Goal: Information Seeking & Learning: Learn about a topic

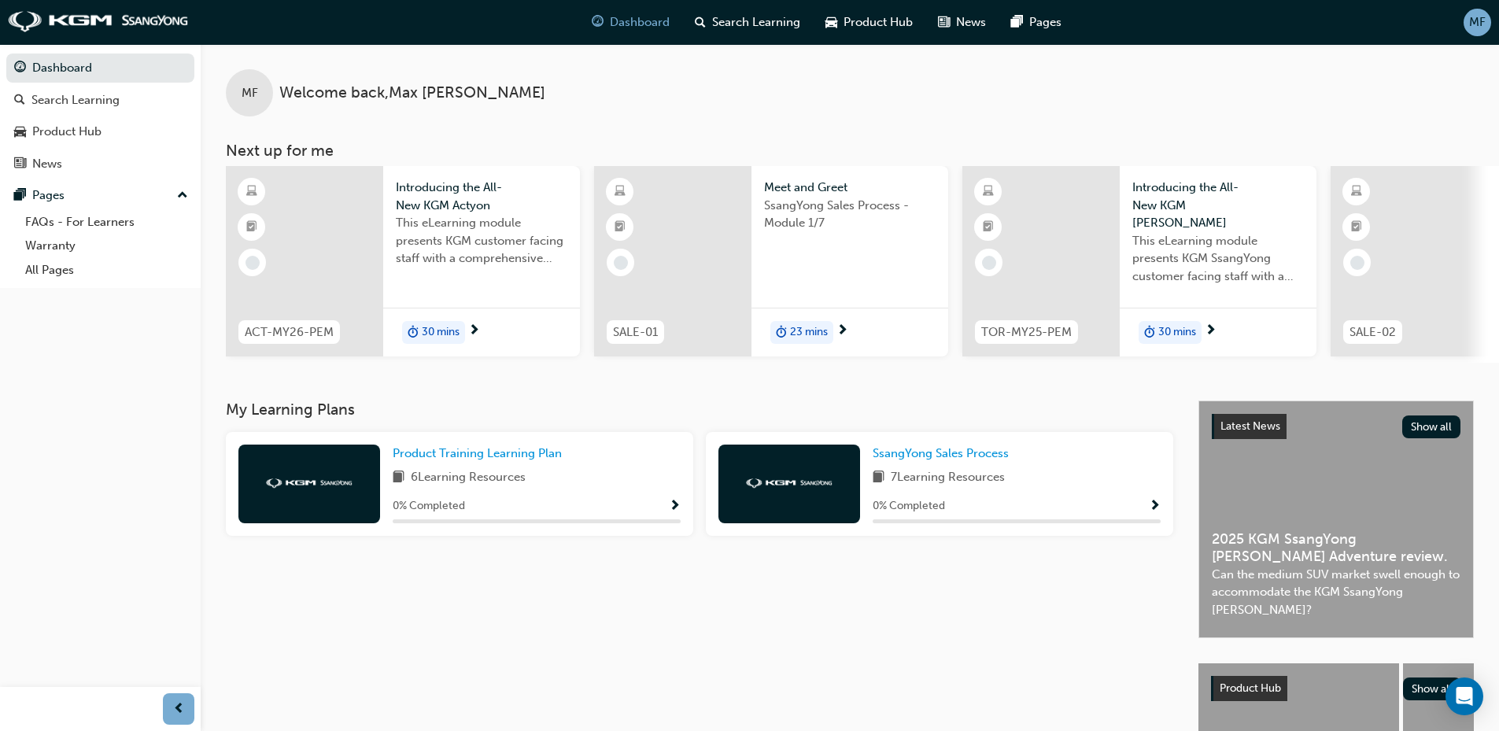
click at [352, 501] on div at bounding box center [309, 484] width 142 height 79
click at [417, 457] on span "Product Training Learning Plan" at bounding box center [477, 453] width 169 height 14
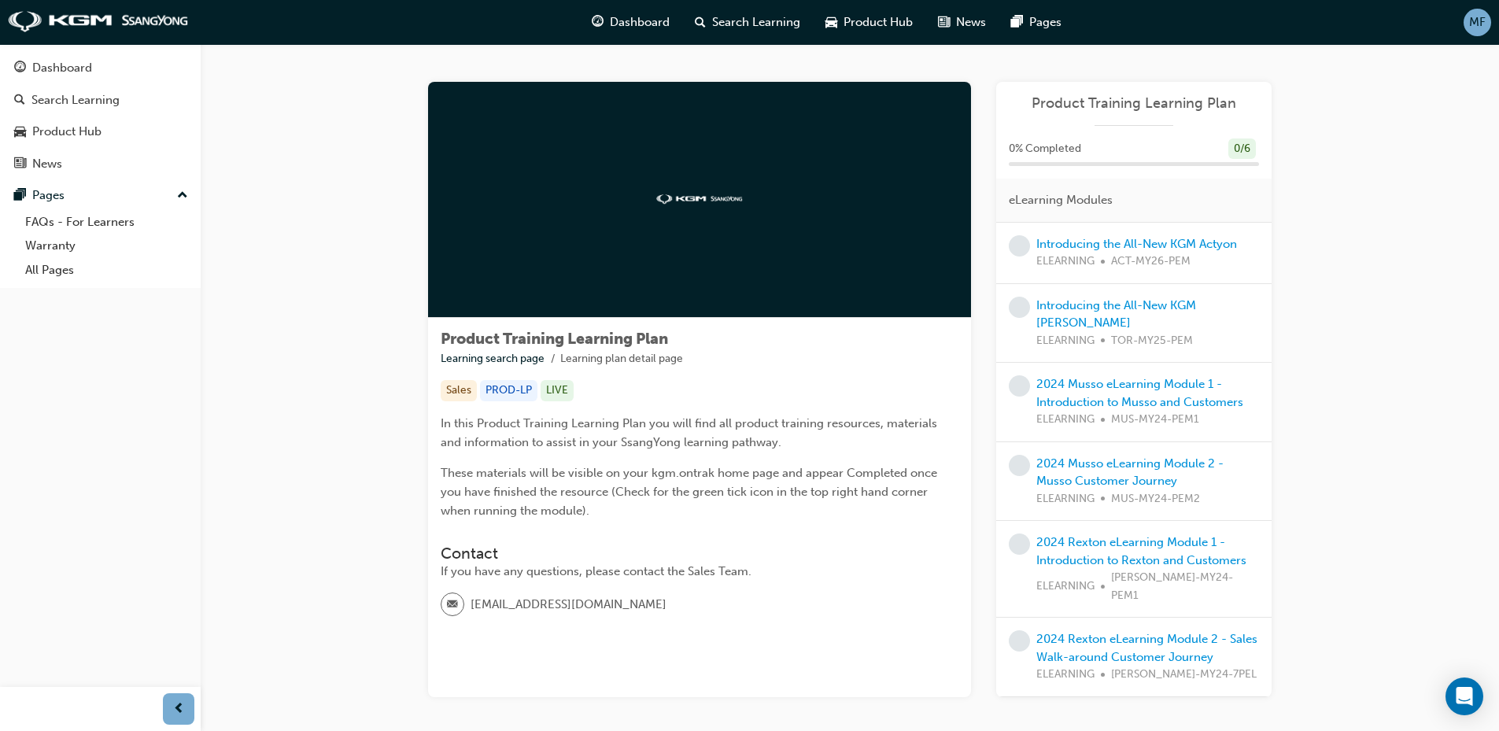
click at [730, 184] on div at bounding box center [699, 200] width 543 height 236
click at [1193, 235] on div "Introducing the All-New KGM Actyon ELEARNING ACT-MY26-PEM" at bounding box center [1136, 252] width 201 height 35
click at [1196, 238] on link "Introducing the All-New KGM Actyon" at bounding box center [1136, 244] width 201 height 14
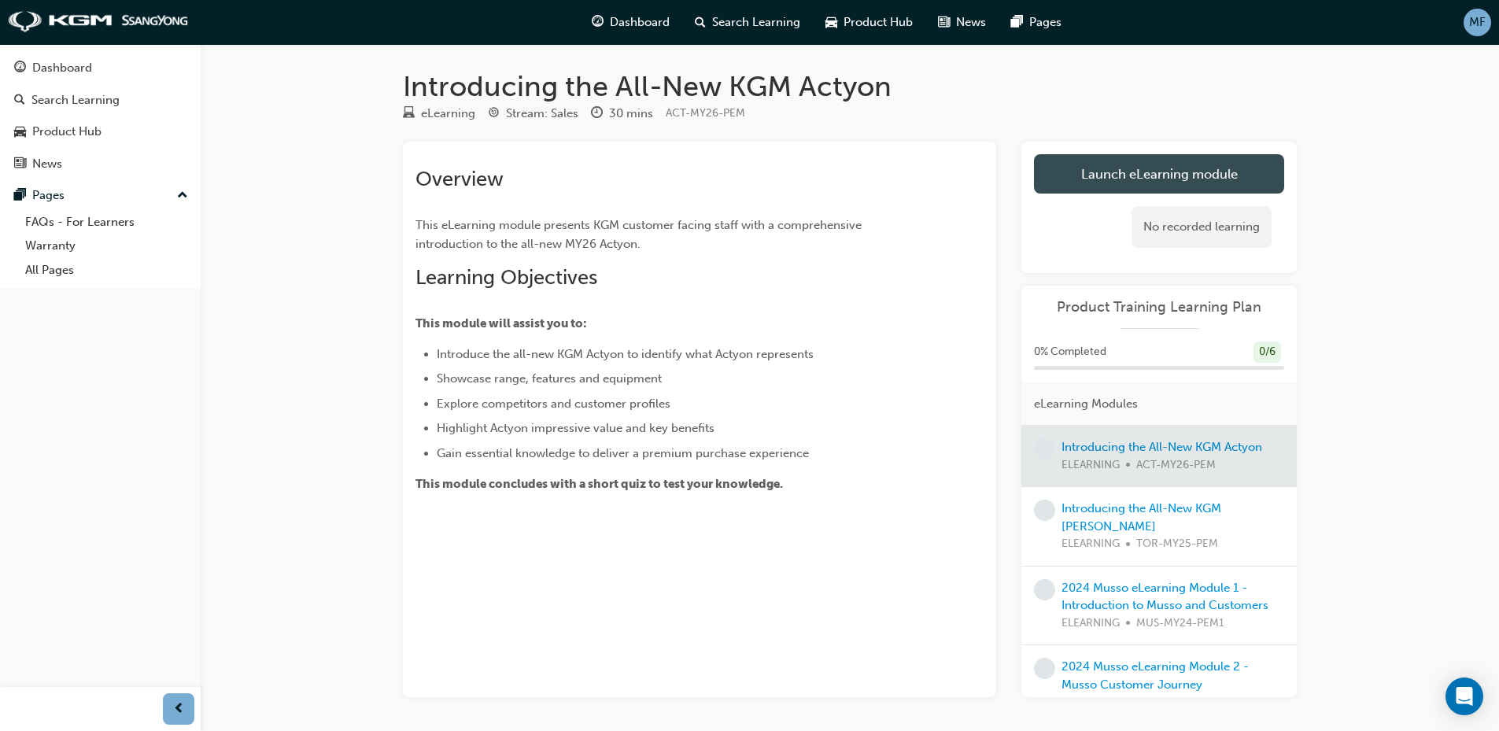
click at [1121, 190] on link "Launch eLearning module" at bounding box center [1159, 173] width 250 height 39
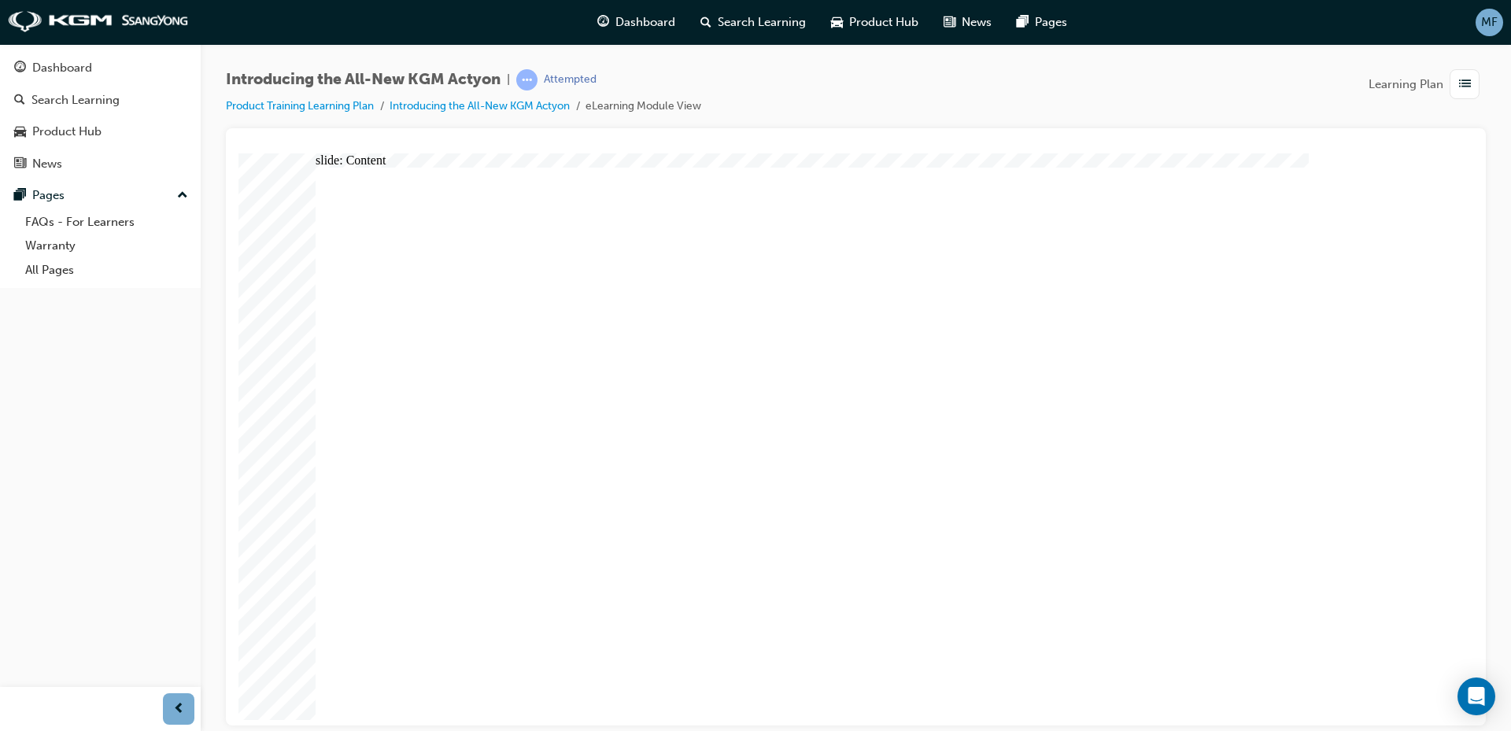
click at [1439, 423] on div "slide: Content Rectangle WELCOME TO ACTYON arrow_white.png arrow_white.png play…" at bounding box center [855, 439] width 1235 height 572
click at [1491, 475] on div "Introducing the All-New KGM Actyon | Attempted Product Training Learning Plan I…" at bounding box center [856, 368] width 1310 height 648
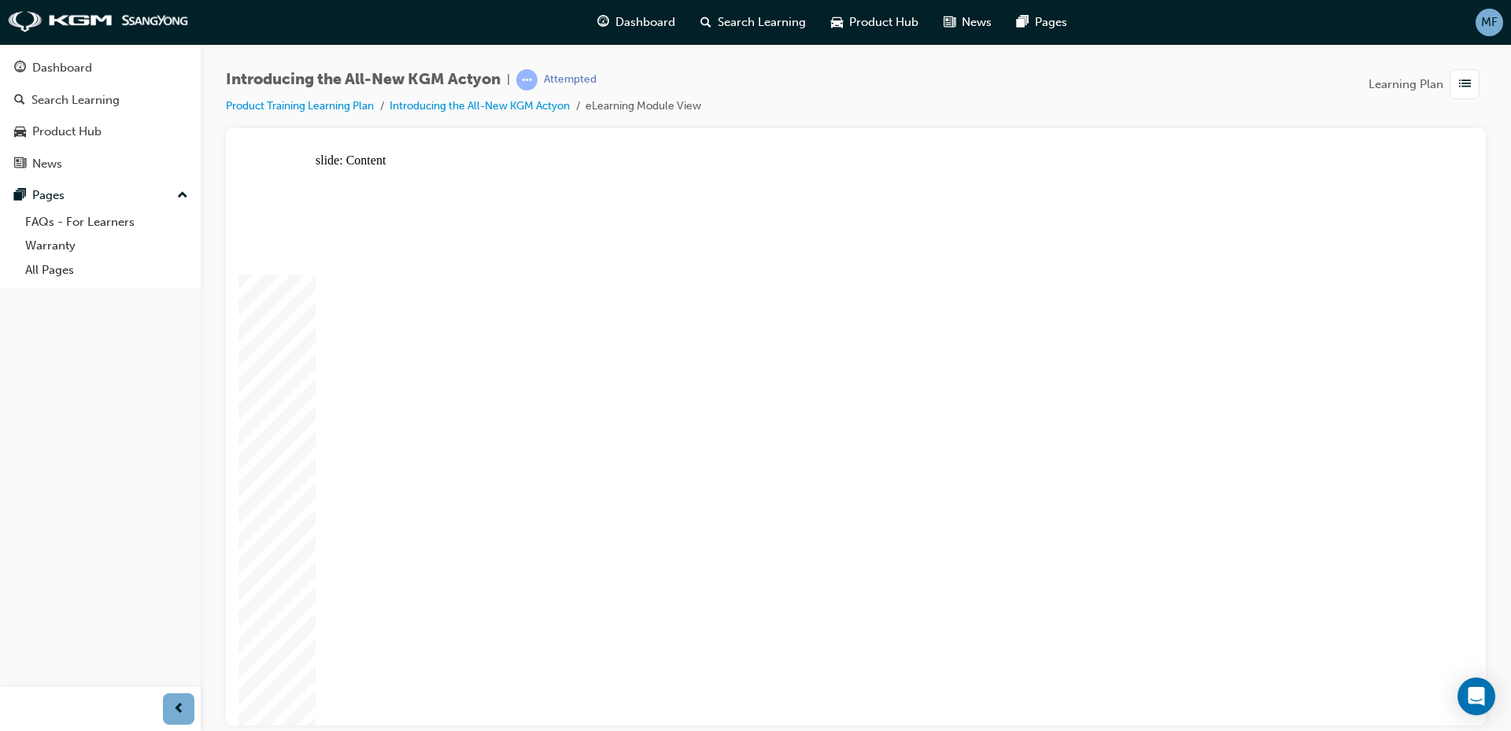
drag, startPoint x: 1093, startPoint y: 501, endPoint x: 1081, endPoint y: 501, distance: 11.8
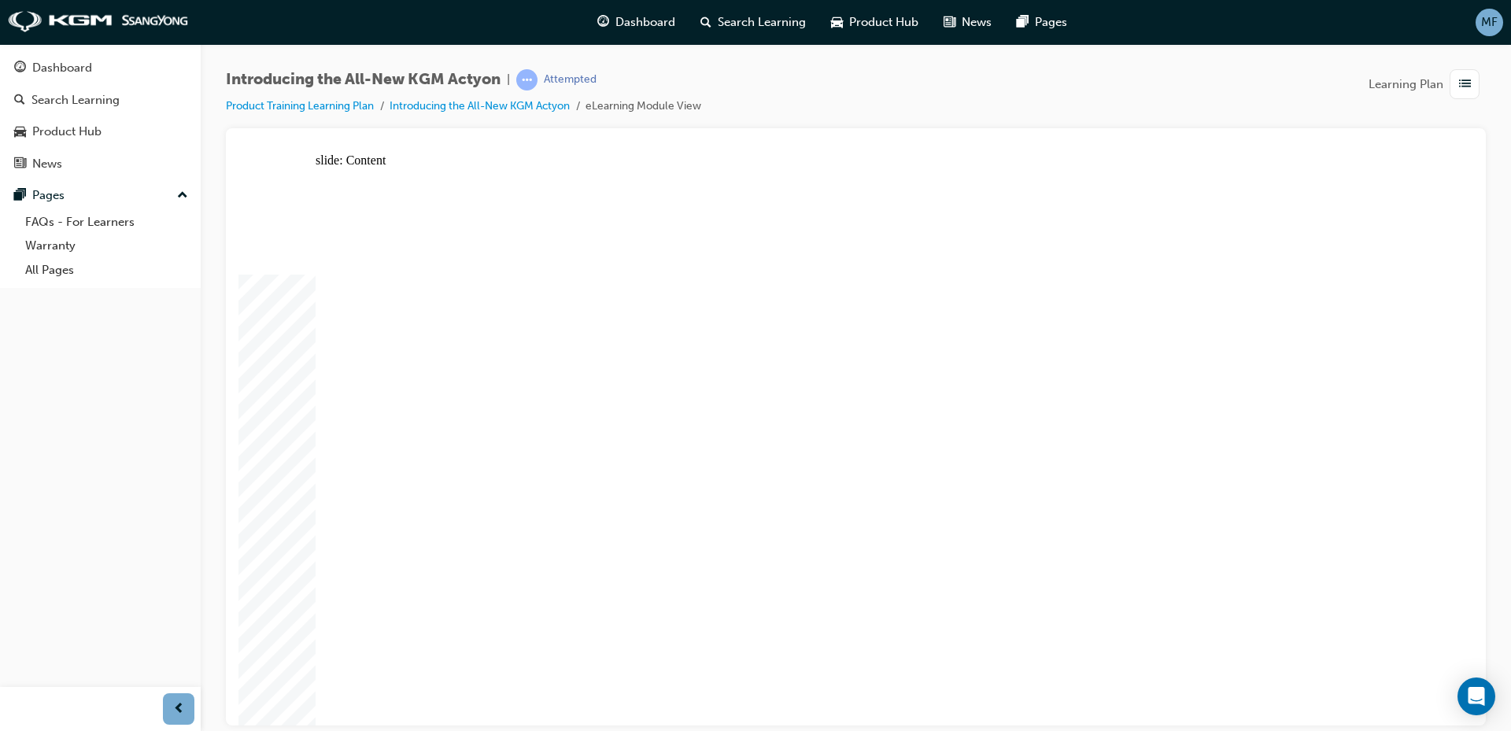
drag, startPoint x: 774, startPoint y: 580, endPoint x: 697, endPoint y: 635, distance: 94.1
drag, startPoint x: 670, startPoint y: 663, endPoint x: 603, endPoint y: 670, distance: 68.0
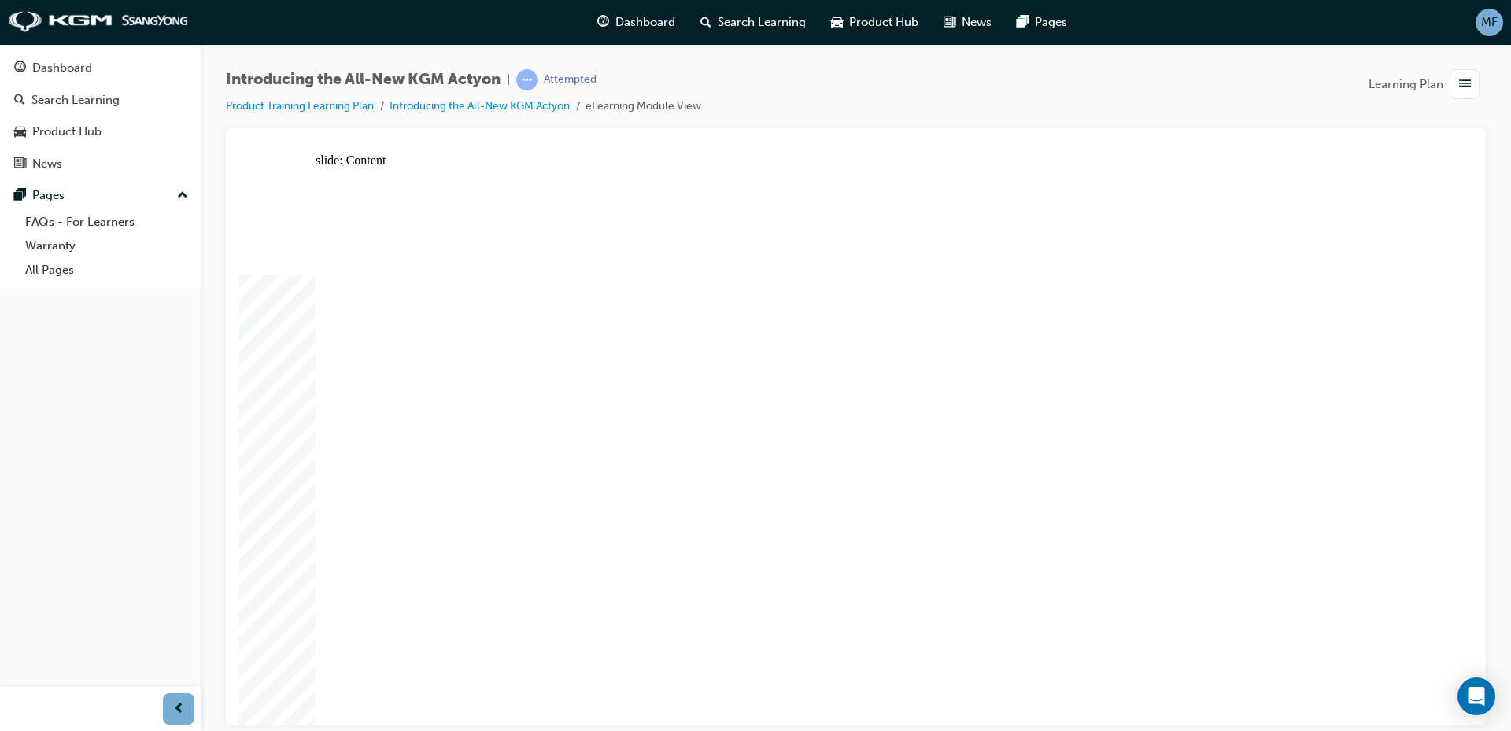
drag, startPoint x: 603, startPoint y: 670, endPoint x: 507, endPoint y: 585, distance: 128.2
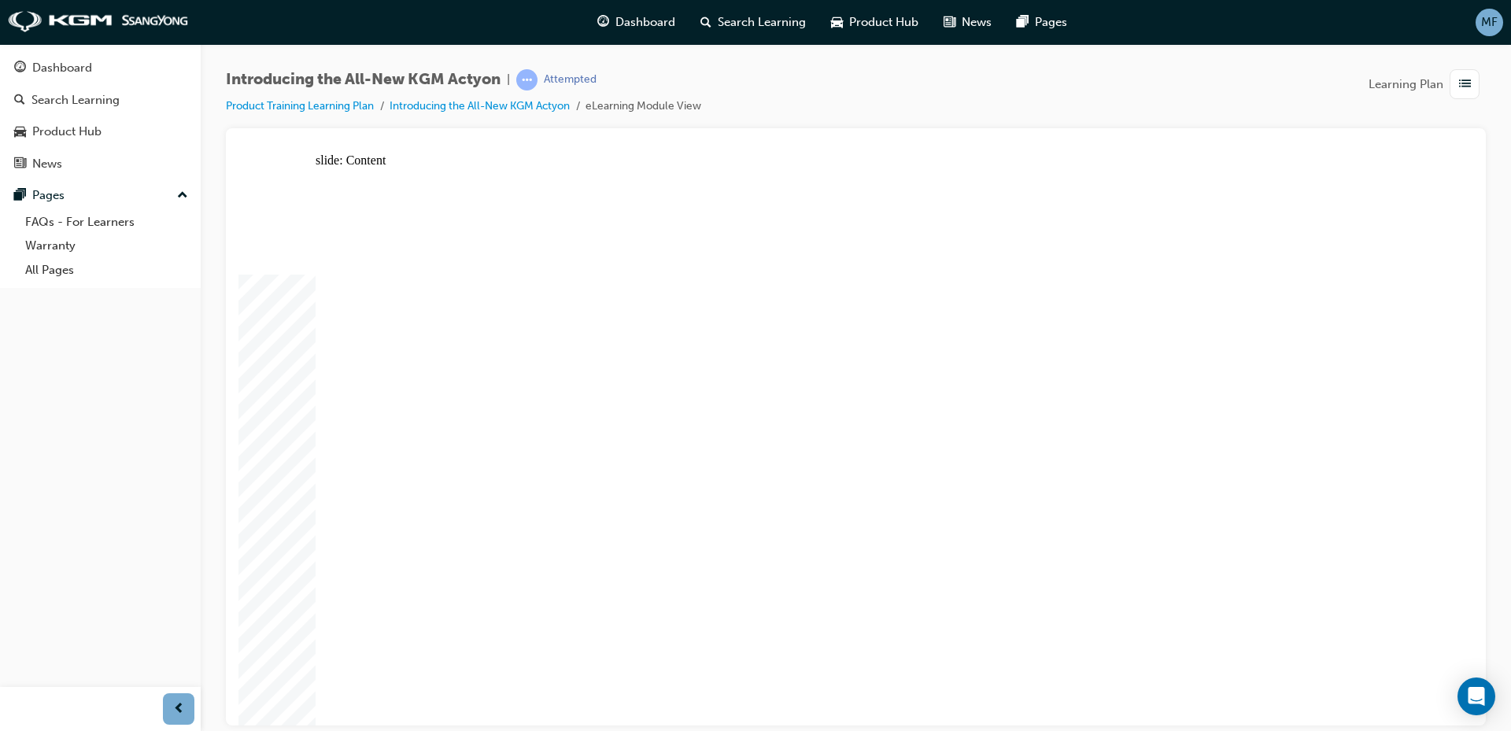
drag, startPoint x: 665, startPoint y: 196, endPoint x: 716, endPoint y: 187, distance: 51.9
drag, startPoint x: 745, startPoint y: 345, endPoint x: 787, endPoint y: 364, distance: 45.8
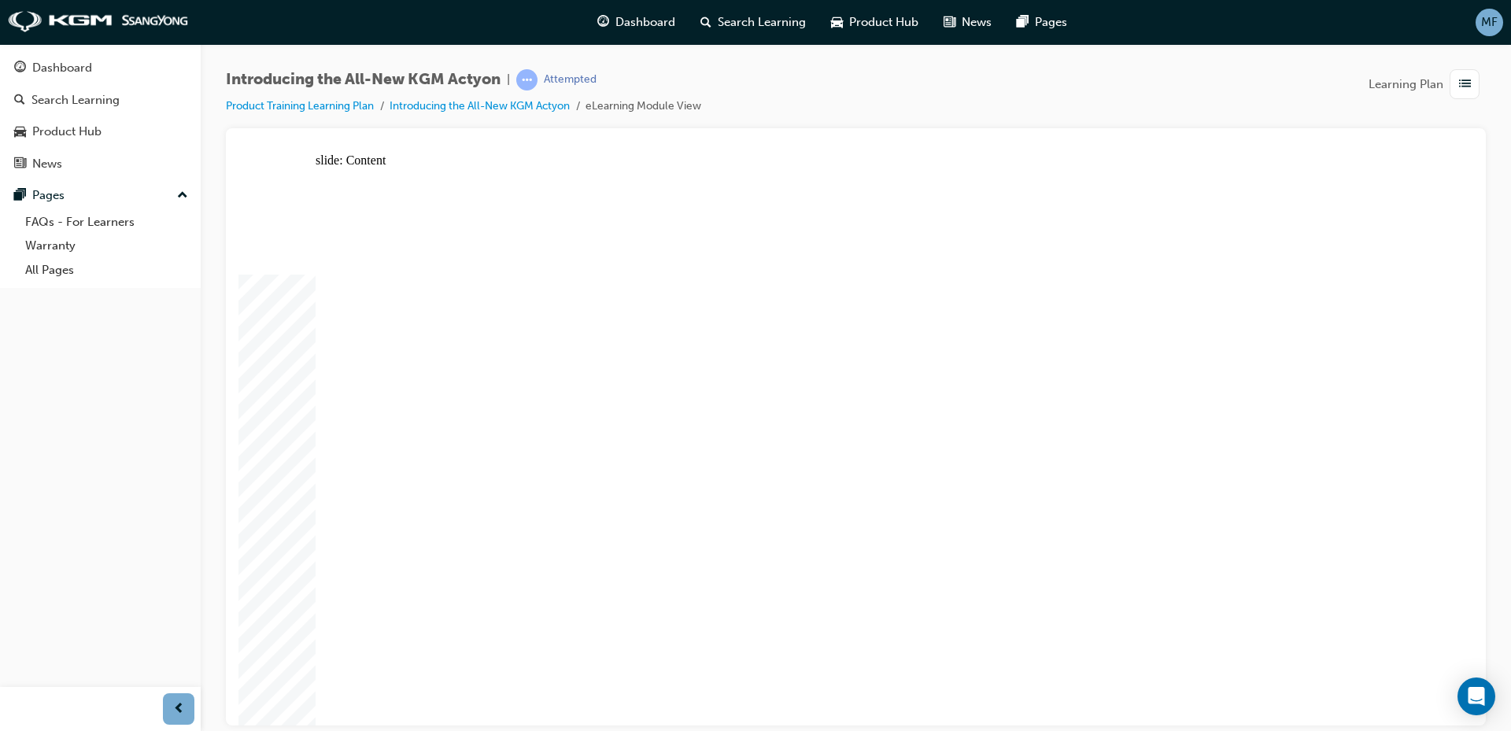
drag, startPoint x: 472, startPoint y: 283, endPoint x: 1000, endPoint y: 282, distance: 528.0
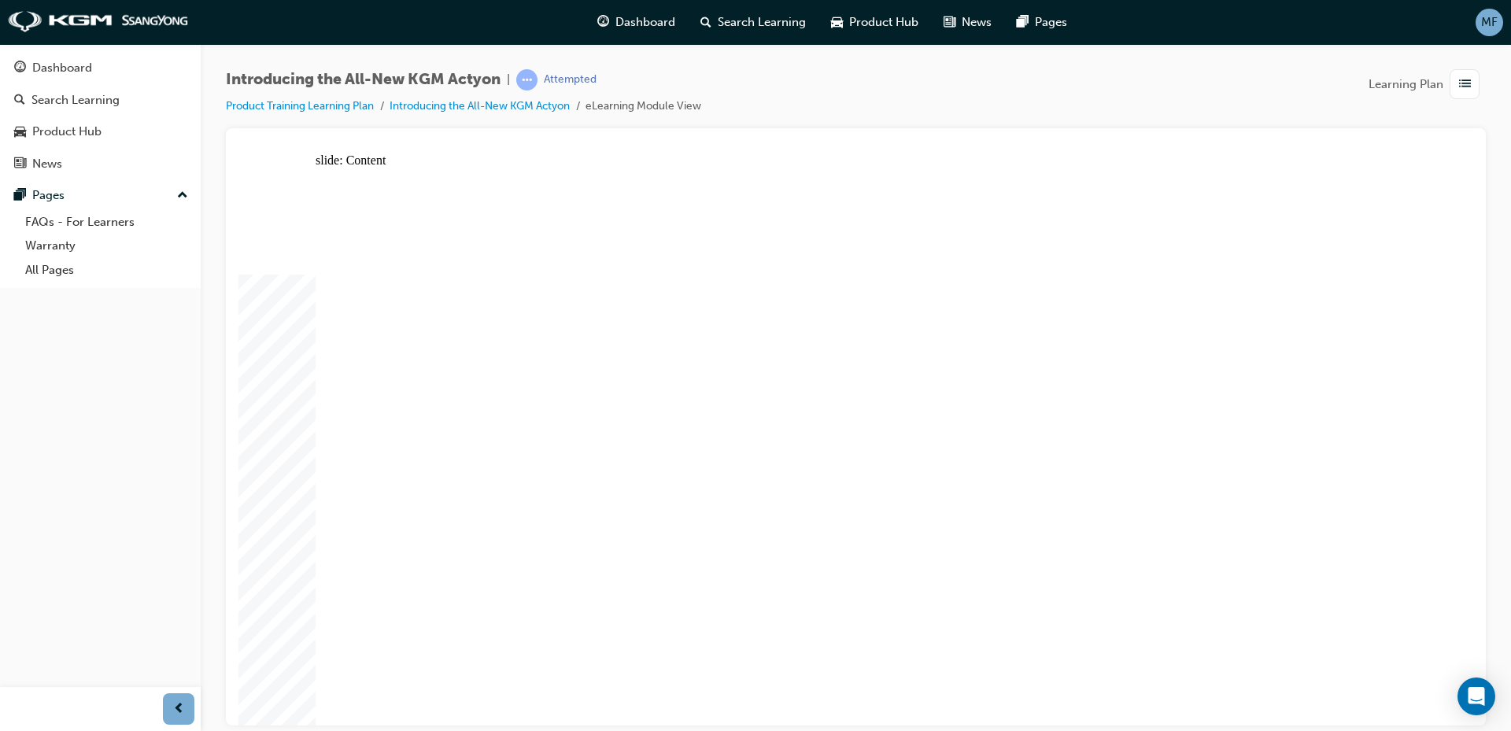
drag, startPoint x: 1261, startPoint y: 480, endPoint x: 1264, endPoint y: 529, distance: 48.9
drag, startPoint x: 1264, startPoint y: 561, endPoint x: 1216, endPoint y: 591, distance: 56.6
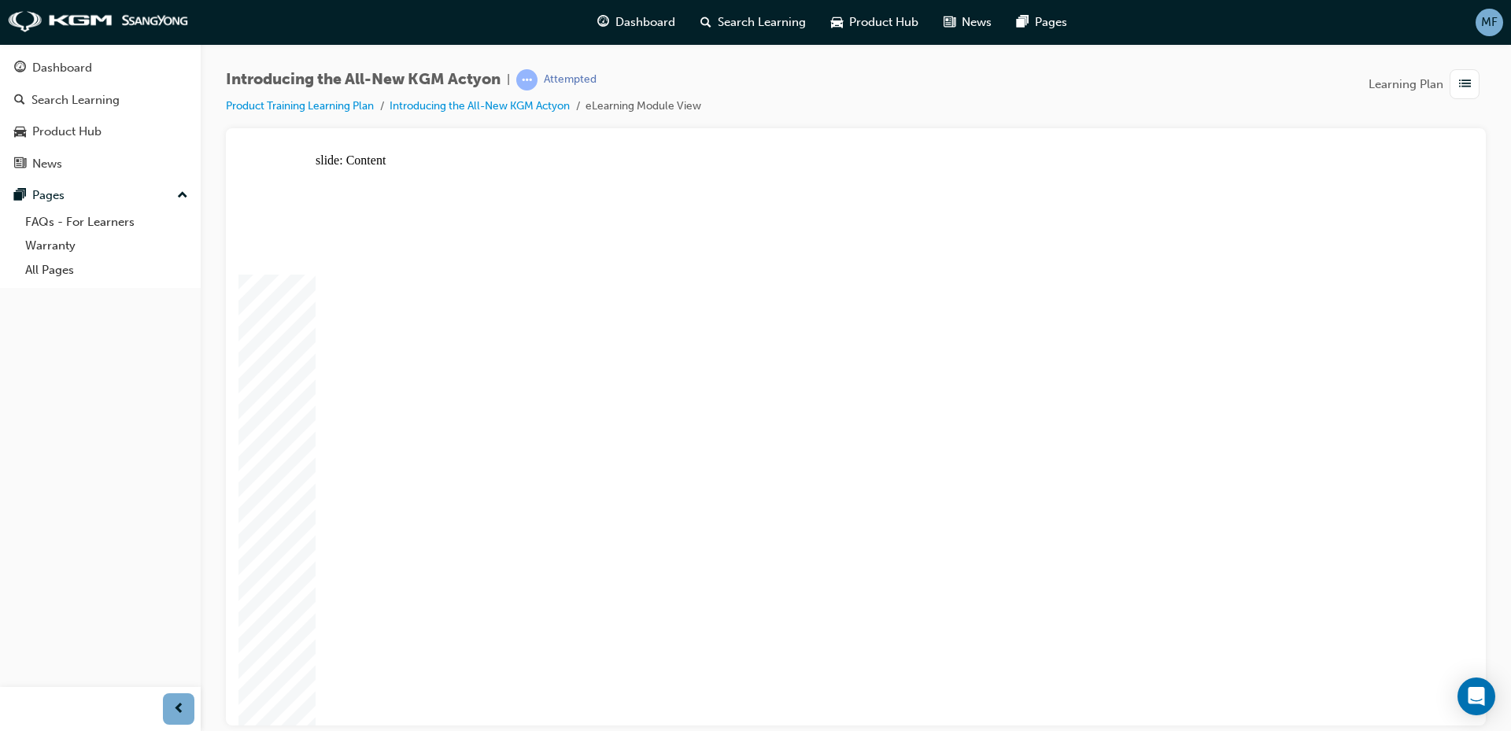
drag, startPoint x: 867, startPoint y: 416, endPoint x: 871, endPoint y: 452, distance: 36.4
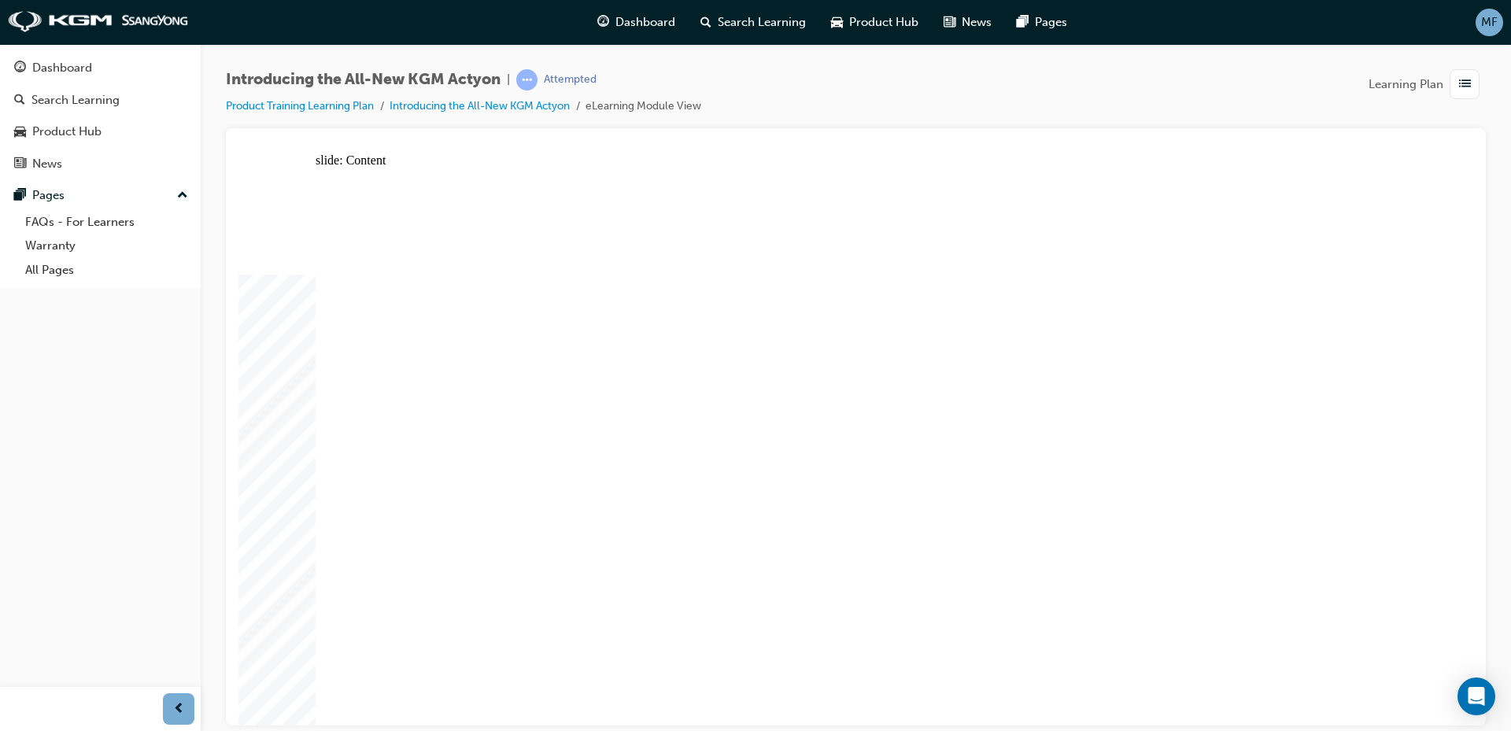
drag, startPoint x: 933, startPoint y: 637, endPoint x: 903, endPoint y: 647, distance: 31.6
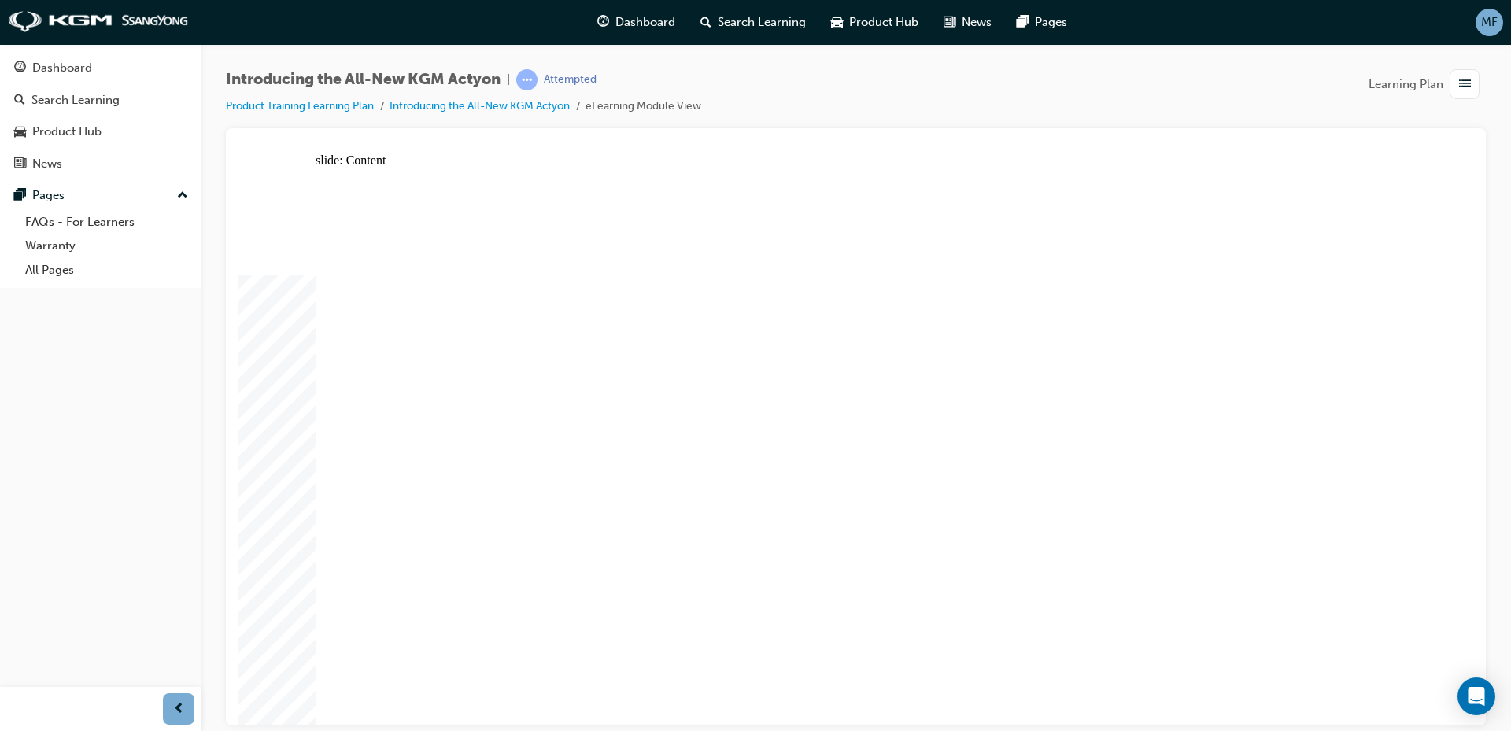
drag, startPoint x: 1227, startPoint y: 284, endPoint x: 1150, endPoint y: 268, distance: 78.7
drag, startPoint x: 996, startPoint y: 252, endPoint x: 866, endPoint y: 334, distance: 153.9
drag, startPoint x: 866, startPoint y: 334, endPoint x: 795, endPoint y: 404, distance: 99.6
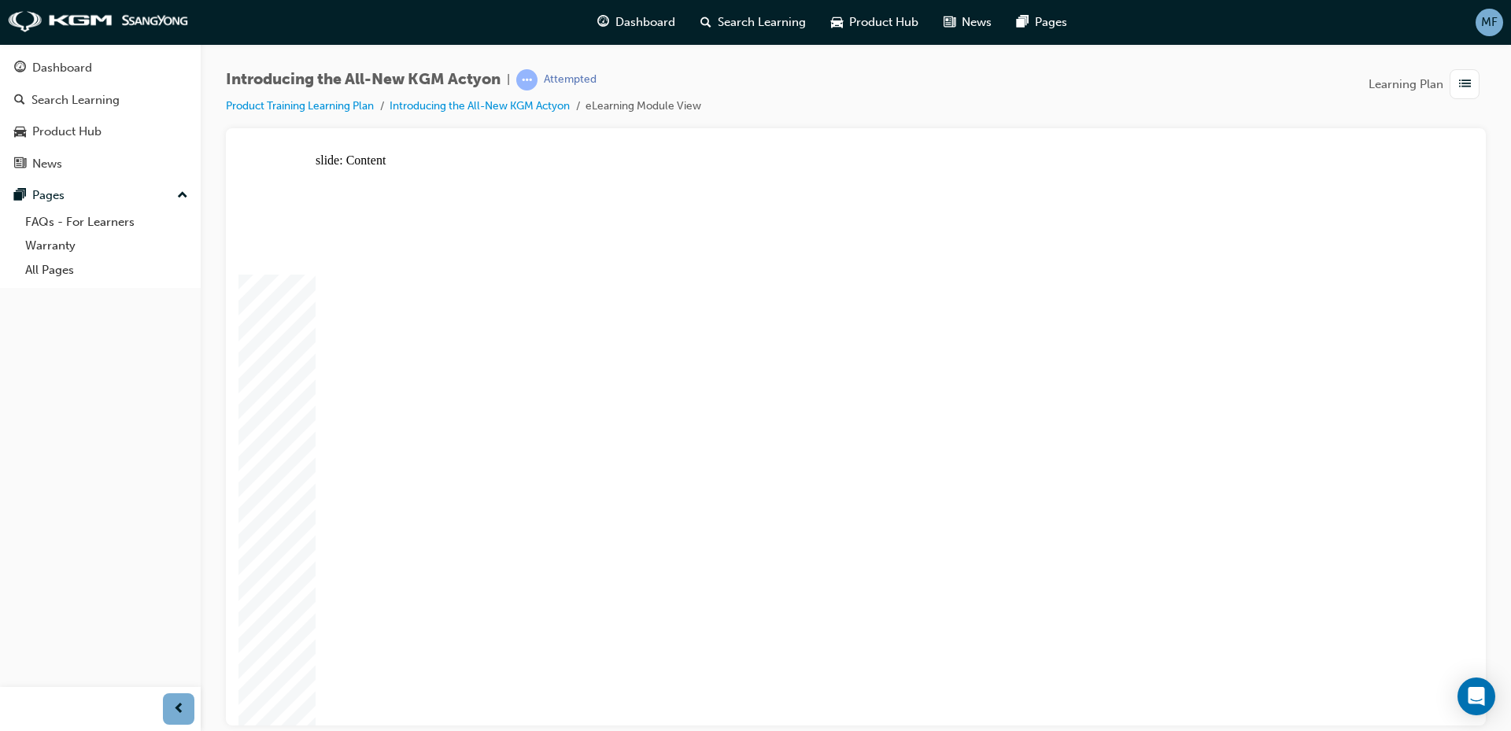
drag, startPoint x: 847, startPoint y: 331, endPoint x: 1052, endPoint y: 304, distance: 207.1
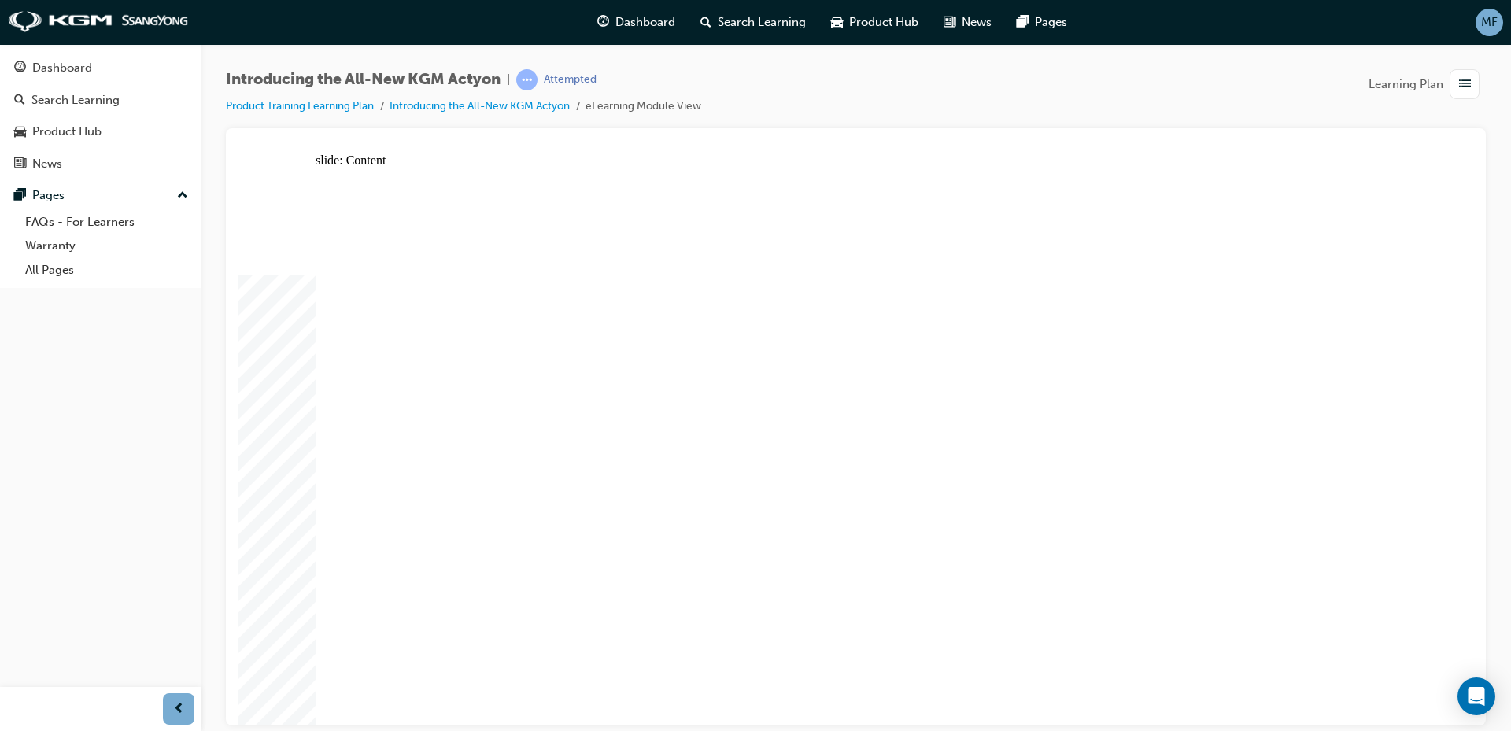
drag, startPoint x: 1270, startPoint y: 341, endPoint x: 1261, endPoint y: 445, distance: 105.0
drag, startPoint x: 1261, startPoint y: 451, endPoint x: 1231, endPoint y: 483, distance: 44.0
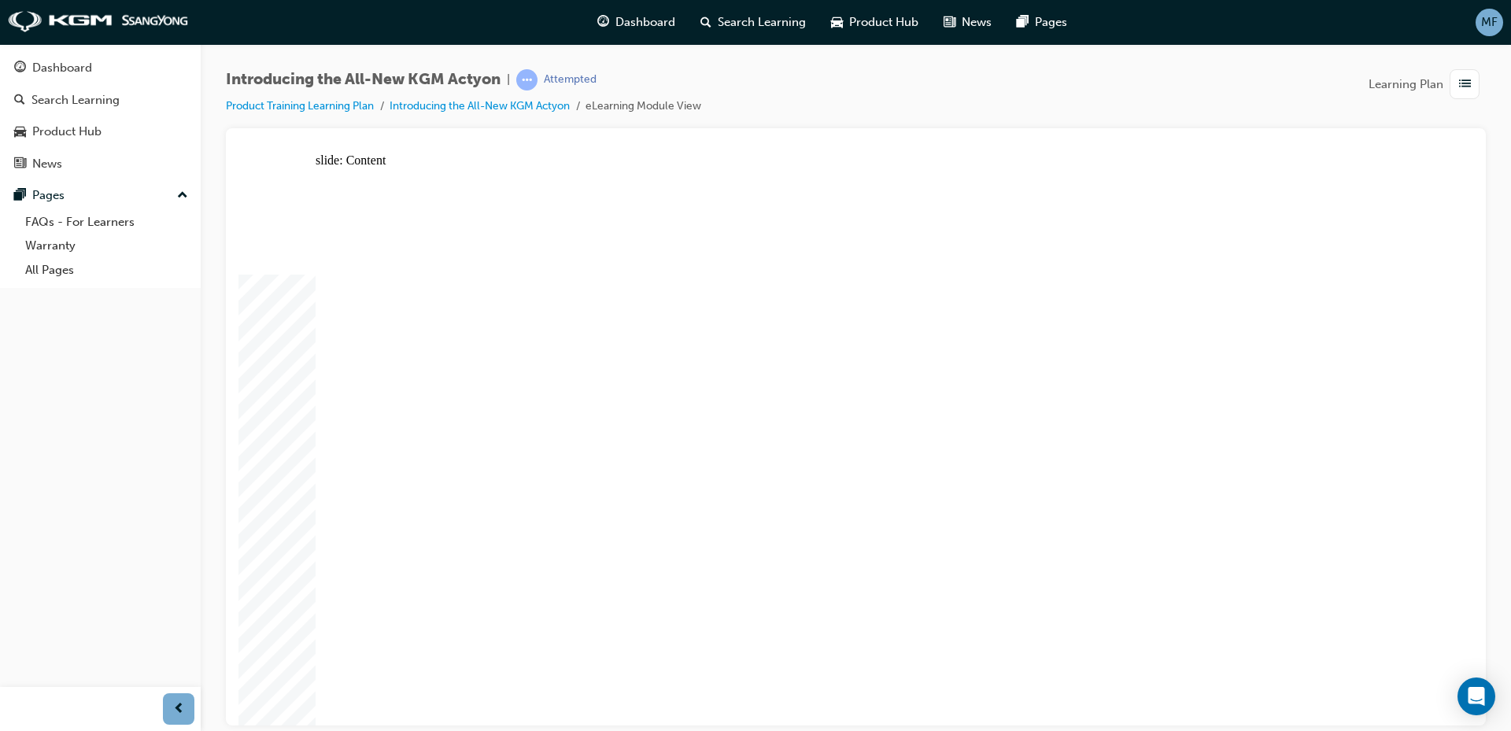
drag, startPoint x: 689, startPoint y: 226, endPoint x: 702, endPoint y: 253, distance: 30.3
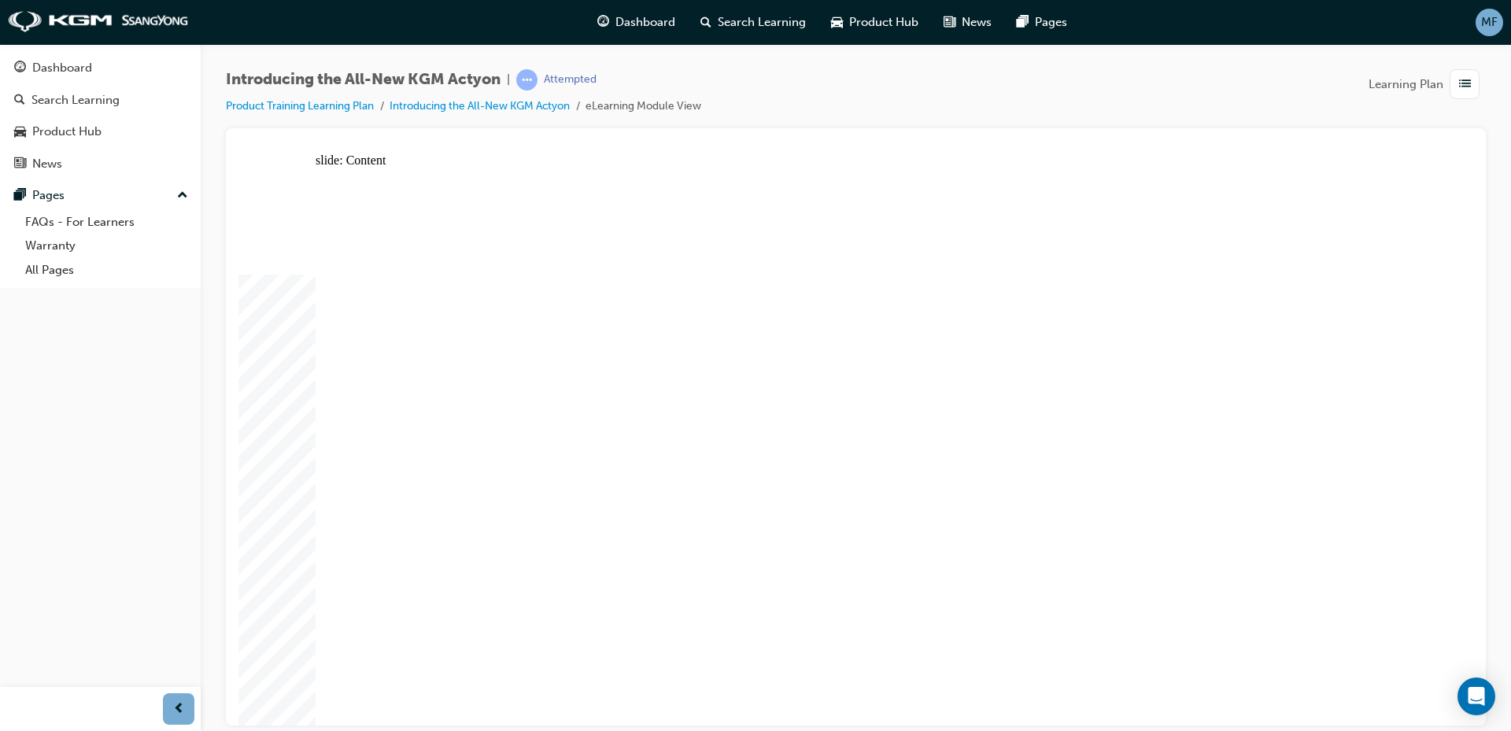
drag, startPoint x: 1217, startPoint y: 253, endPoint x: 1219, endPoint y: 260, distance: 8.0
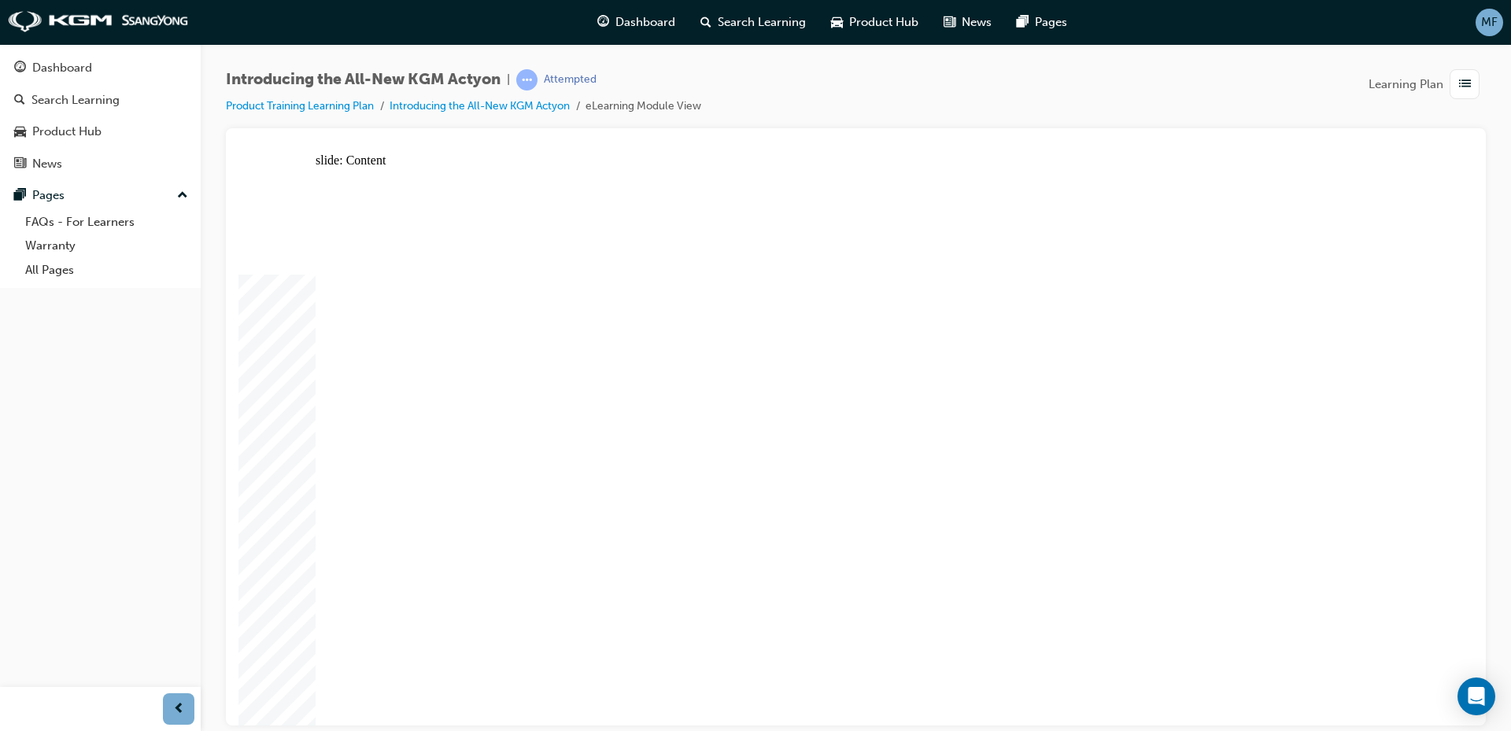
drag, startPoint x: 901, startPoint y: 323, endPoint x: 1250, endPoint y: 227, distance: 362.2
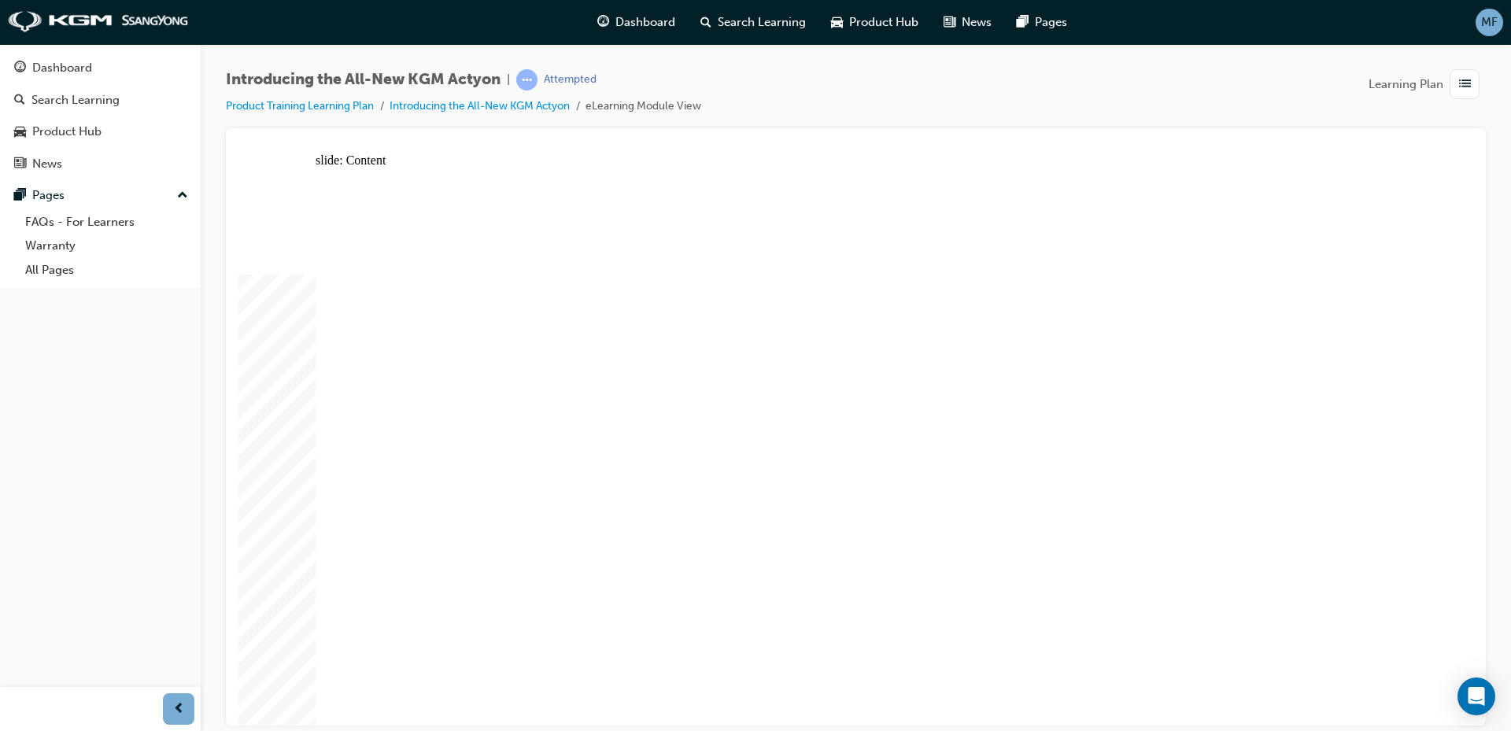
drag, startPoint x: 1287, startPoint y: 564, endPoint x: 1285, endPoint y: 580, distance: 15.9
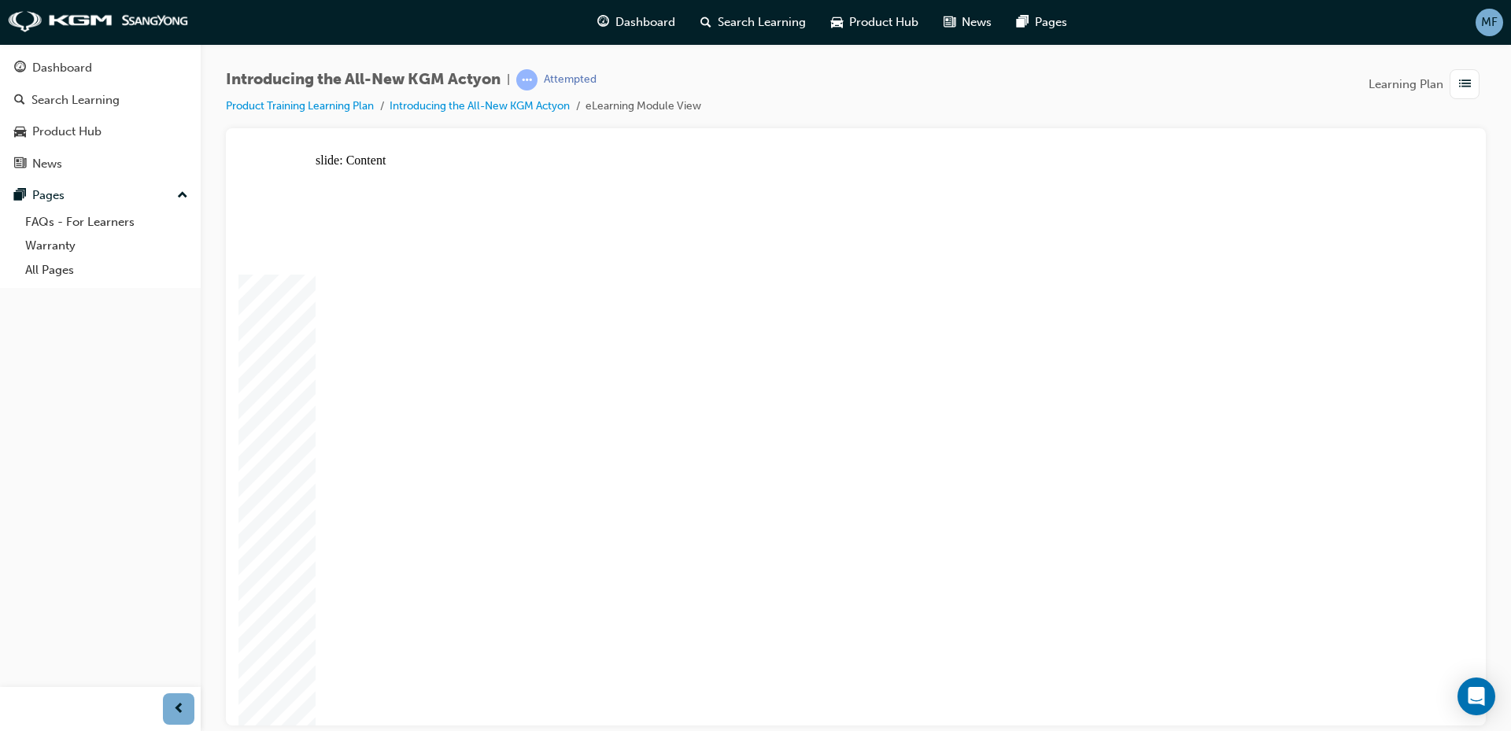
drag, startPoint x: 440, startPoint y: 231, endPoint x: 477, endPoint y: 235, distance: 37.2
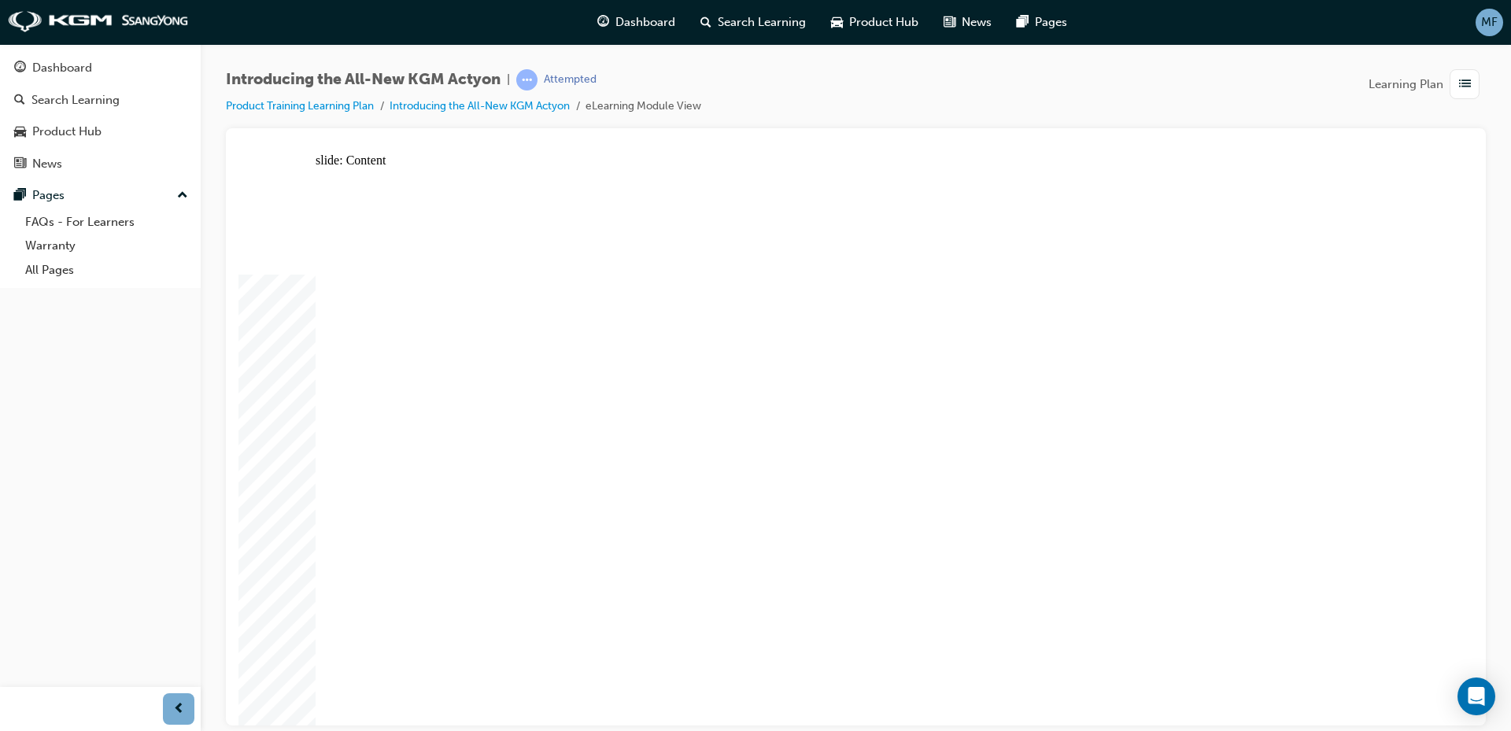
drag, startPoint x: 434, startPoint y: 288, endPoint x: 462, endPoint y: 326, distance: 47.2
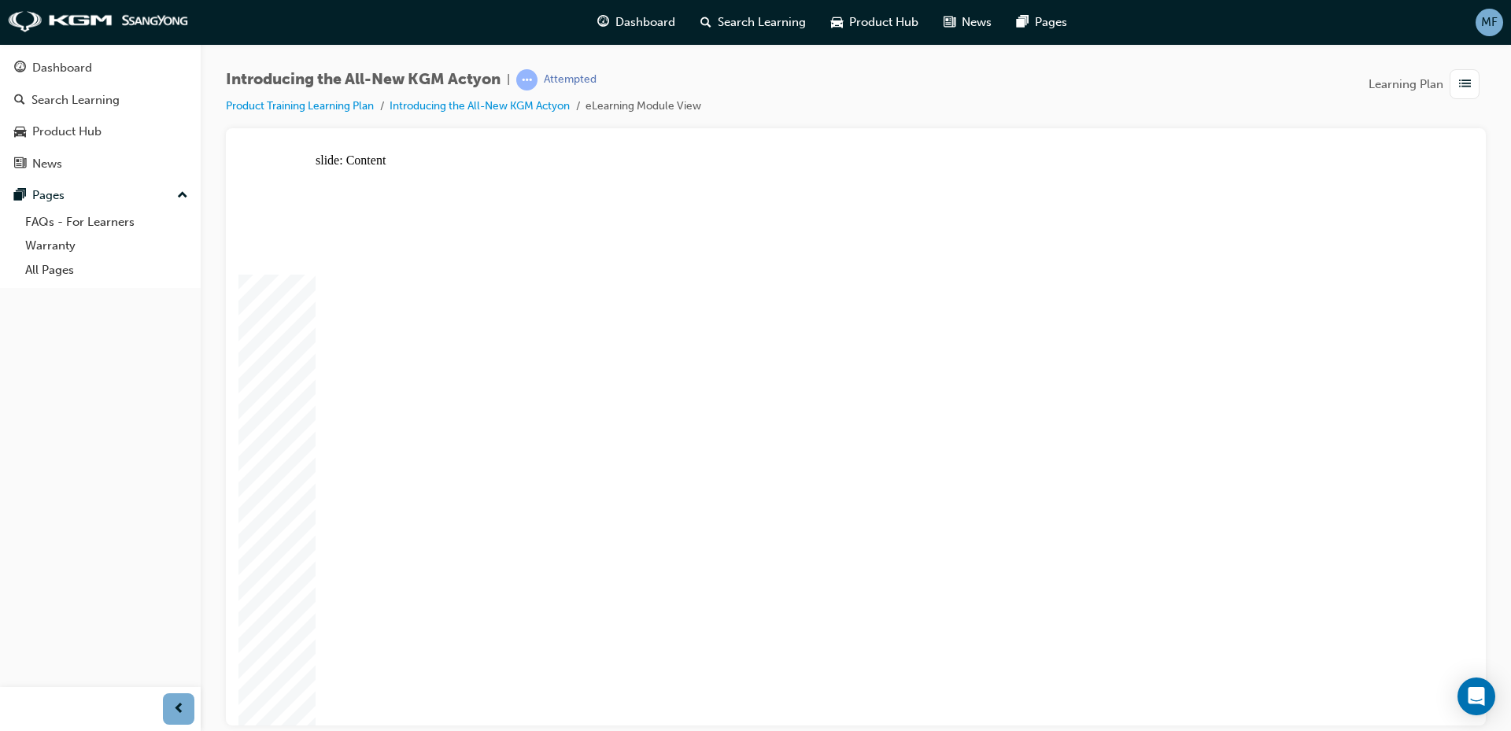
drag, startPoint x: 444, startPoint y: 256, endPoint x: 513, endPoint y: 261, distance: 69.5
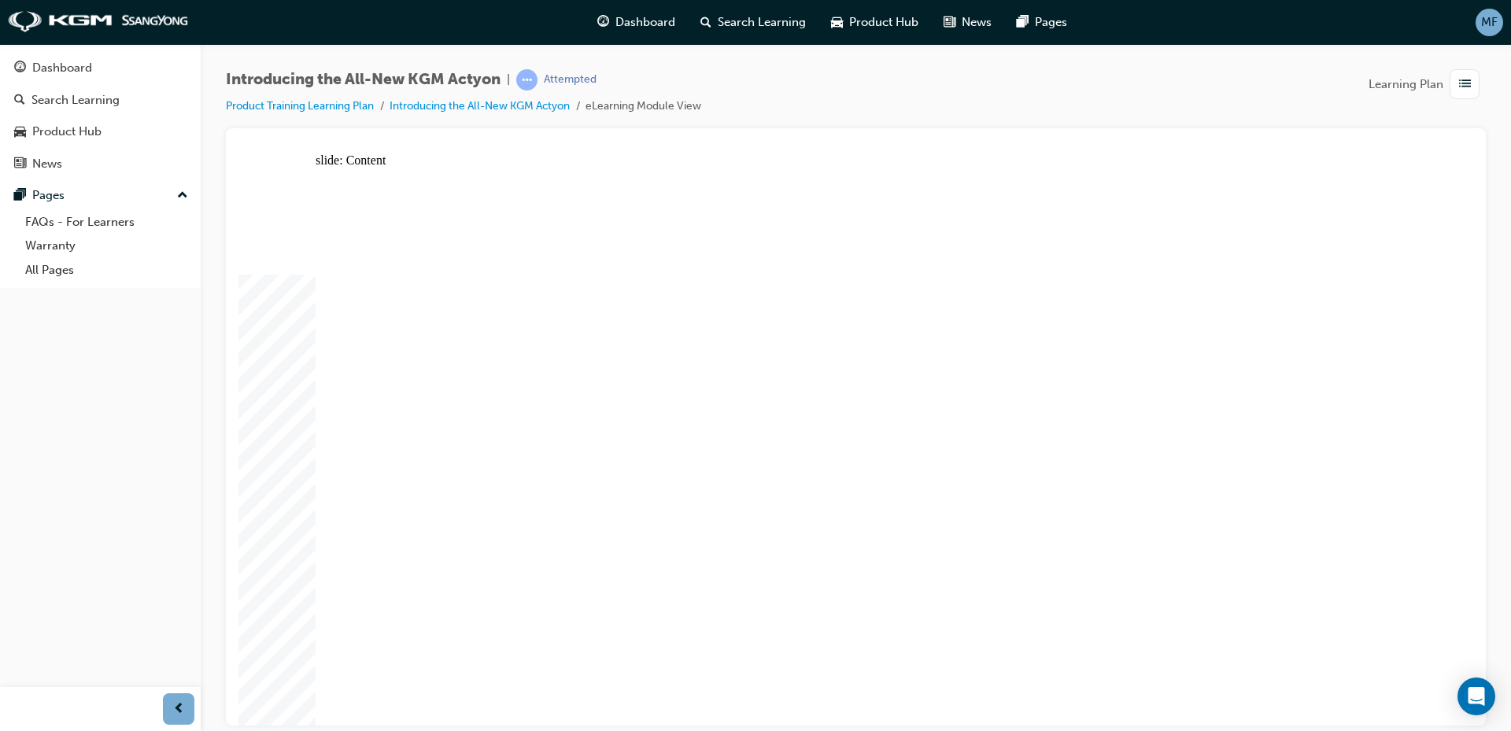
drag, startPoint x: 1151, startPoint y: 261, endPoint x: 1106, endPoint y: 266, distance: 45.1
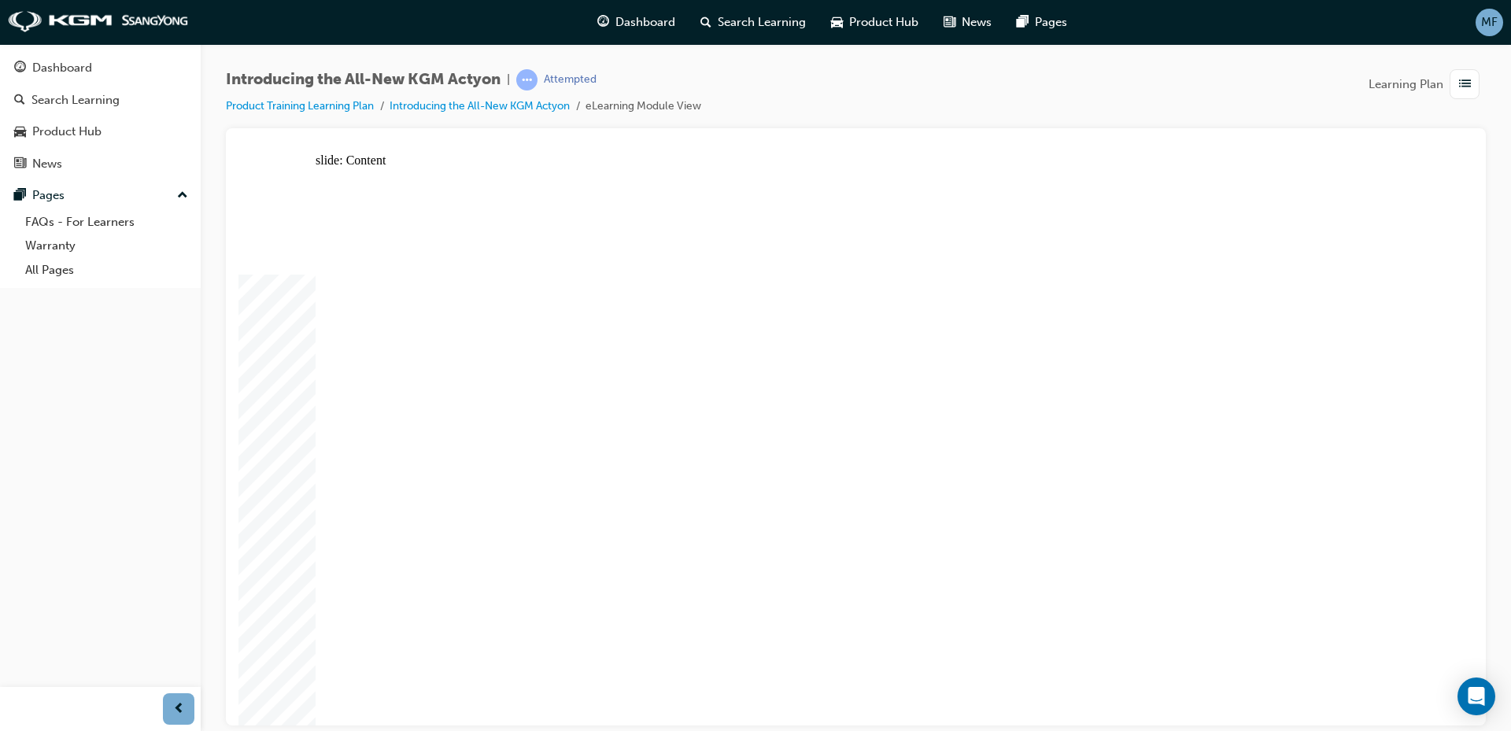
drag, startPoint x: 955, startPoint y: 309, endPoint x: 649, endPoint y: 406, distance: 320.3
drag, startPoint x: 443, startPoint y: 435, endPoint x: 431, endPoint y: 460, distance: 27.1
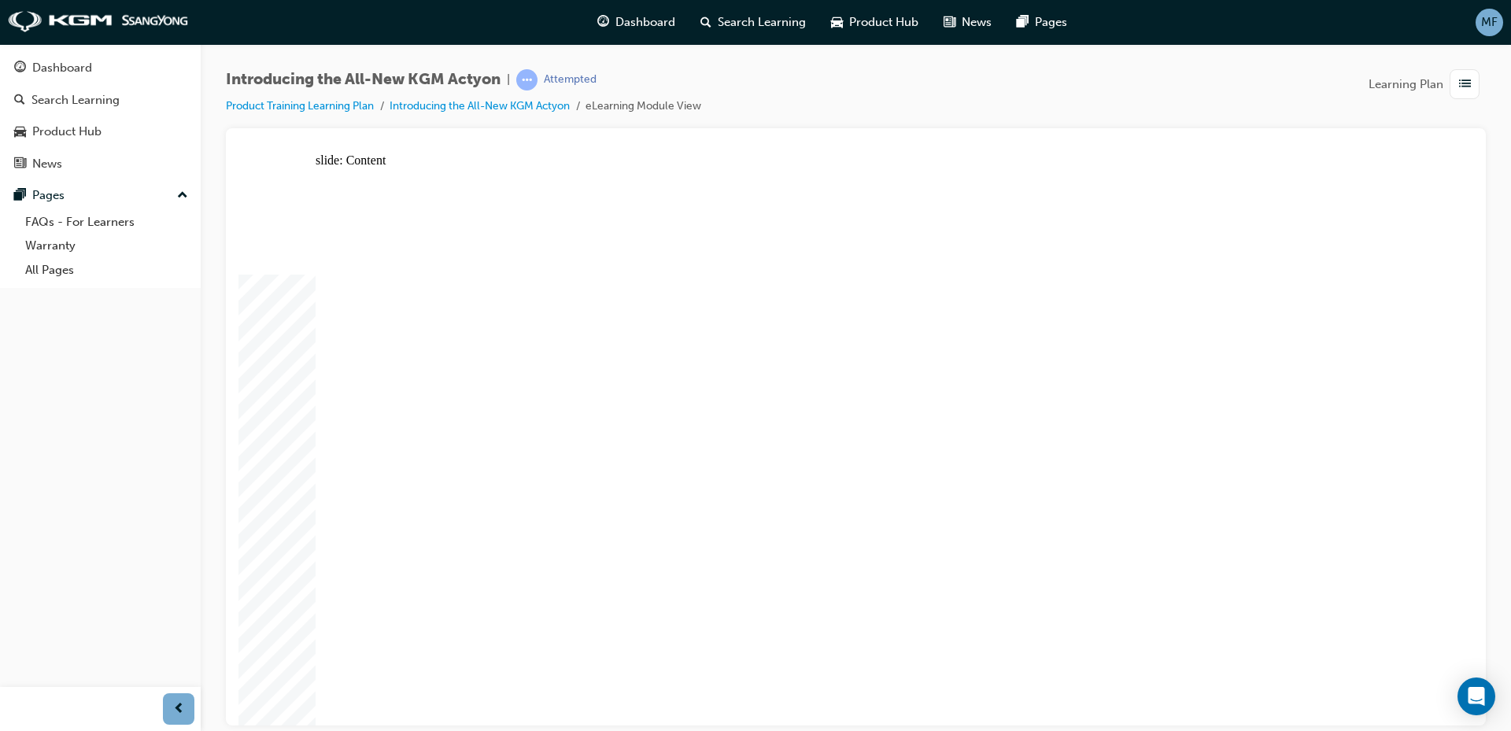
drag, startPoint x: 571, startPoint y: 614, endPoint x: 630, endPoint y: 619, distance: 58.5
drag, startPoint x: 726, startPoint y: 625, endPoint x: 854, endPoint y: 620, distance: 127.6
drag, startPoint x: 874, startPoint y: 618, endPoint x: 1125, endPoint y: 622, distance: 251.1
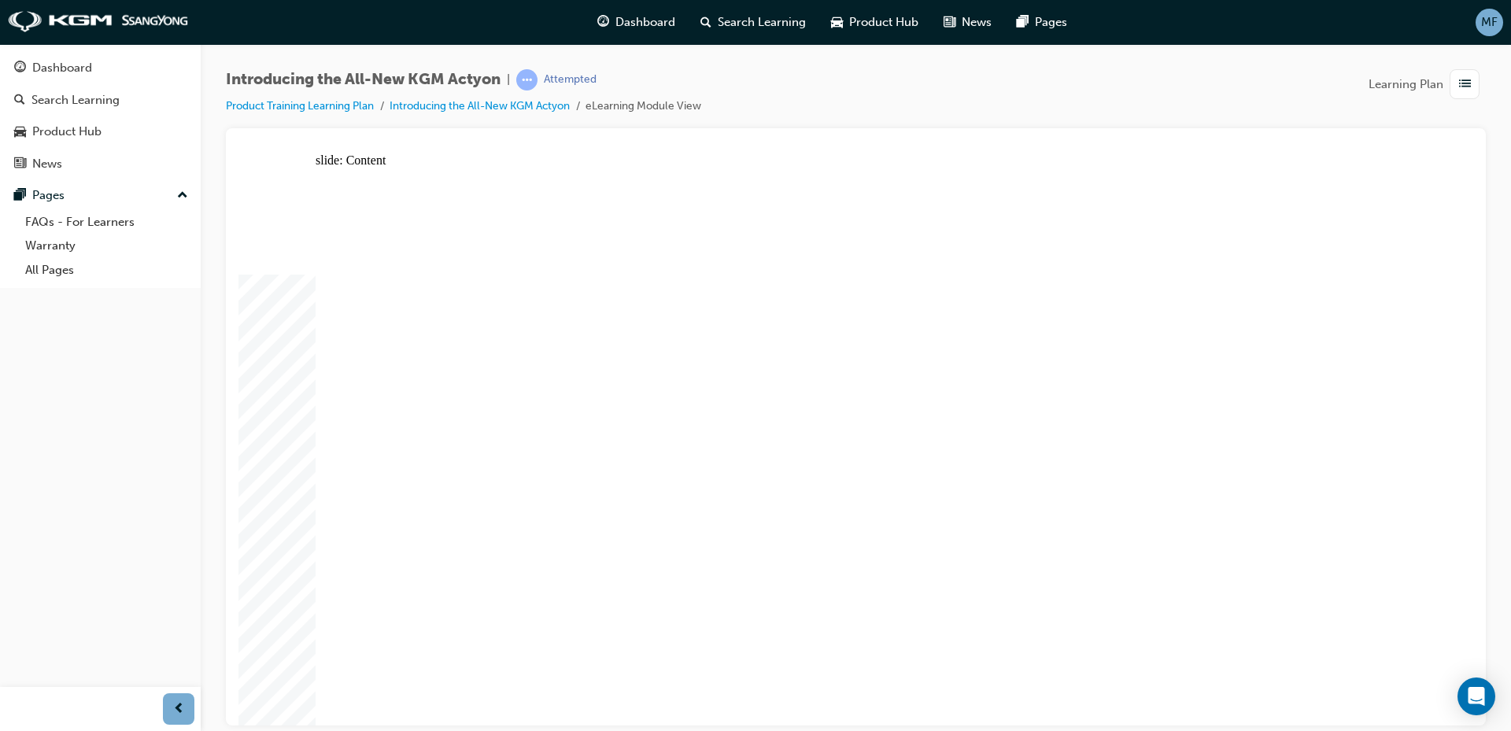
drag, startPoint x: 1132, startPoint y: 622, endPoint x: 1190, endPoint y: 620, distance: 58.3
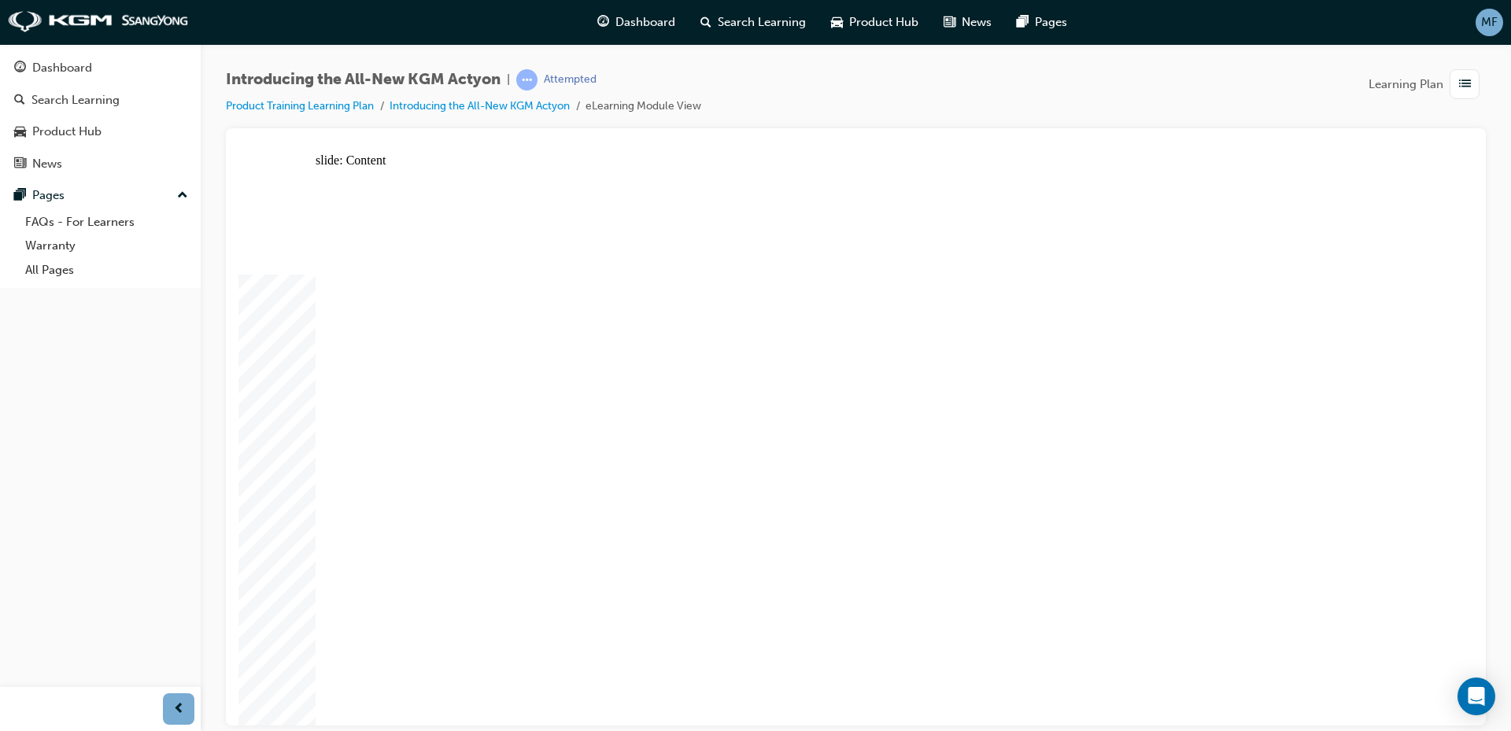
drag, startPoint x: 613, startPoint y: 274, endPoint x: 656, endPoint y: 345, distance: 82.6
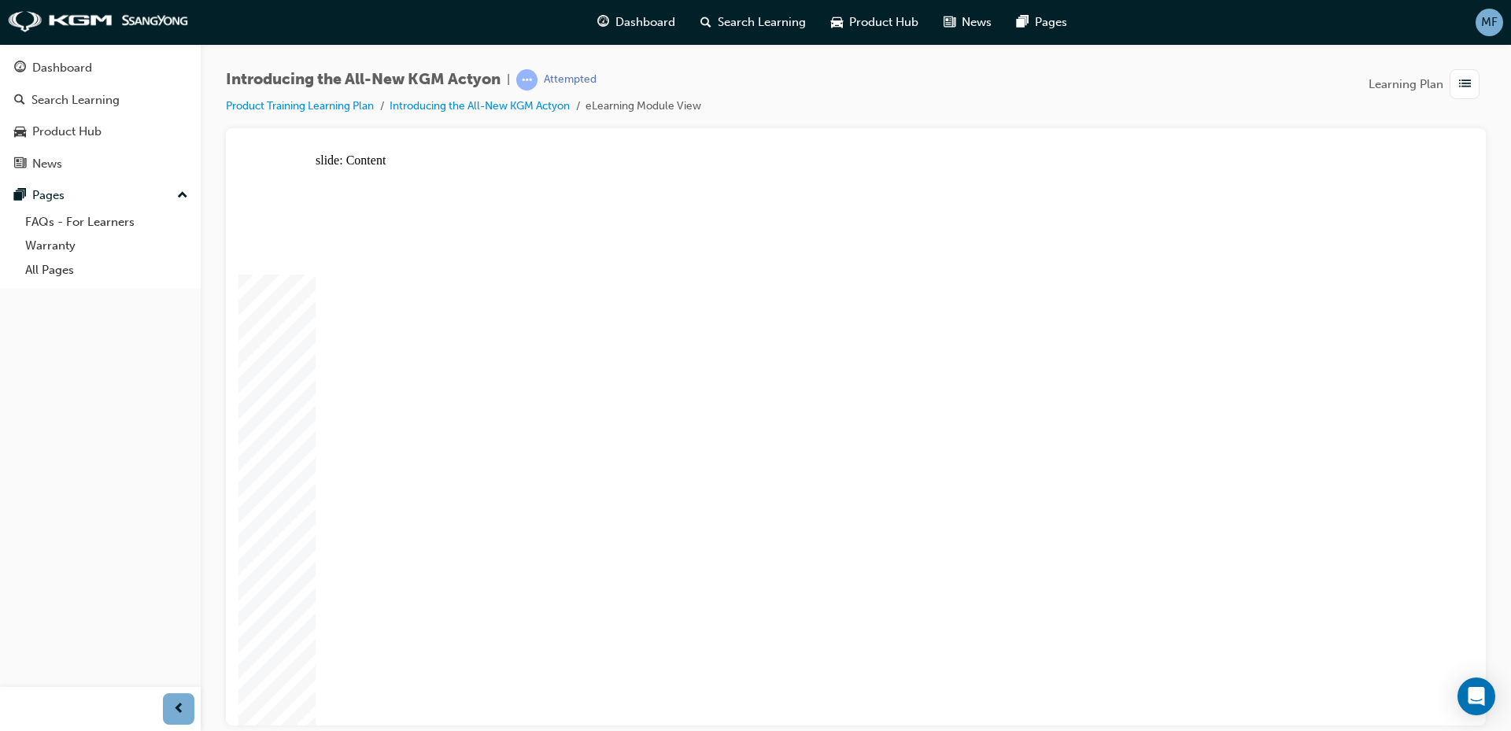
drag, startPoint x: 823, startPoint y: 331, endPoint x: 985, endPoint y: 329, distance: 162.1
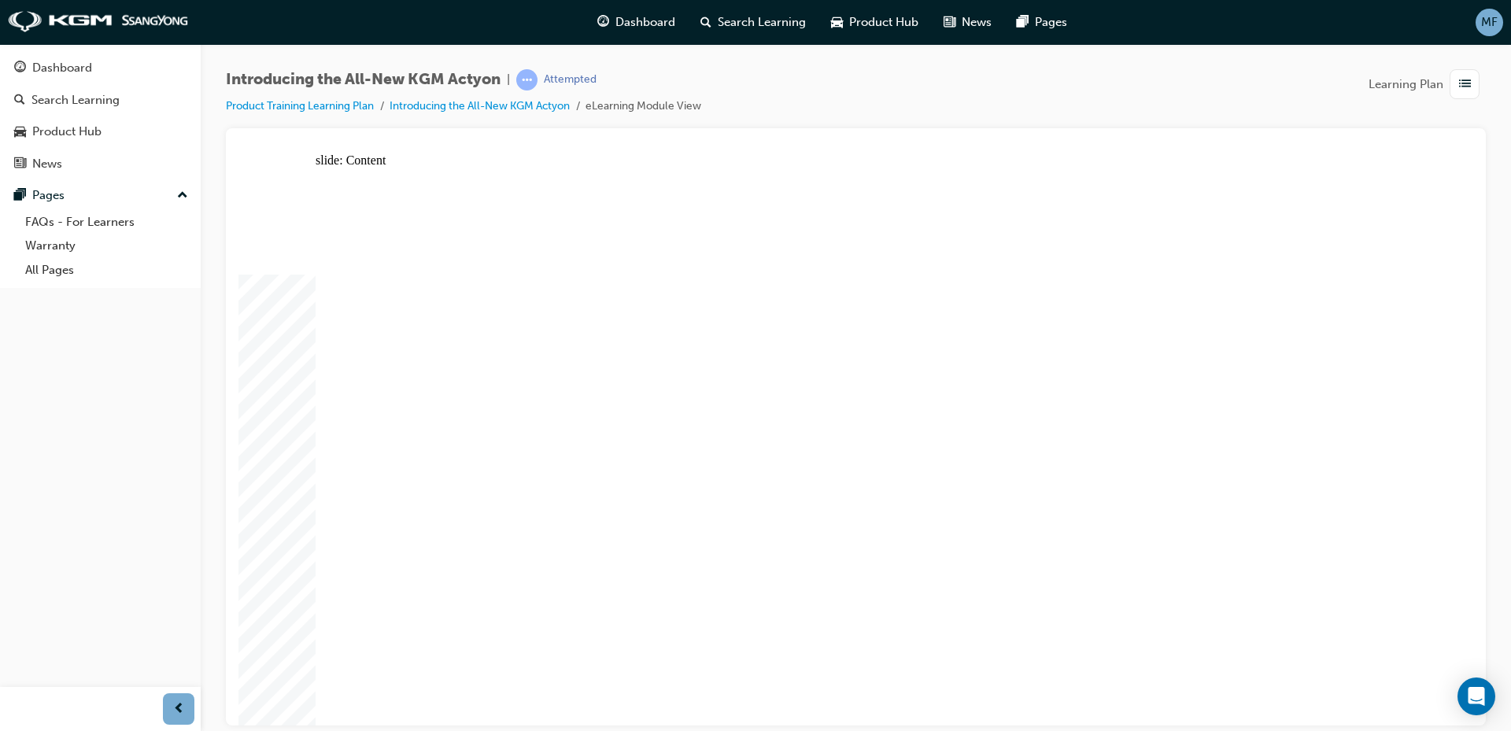
drag, startPoint x: 409, startPoint y: 363, endPoint x: 371, endPoint y: 375, distance: 40.3
drag, startPoint x: 380, startPoint y: 382, endPoint x: 401, endPoint y: 400, distance: 26.8
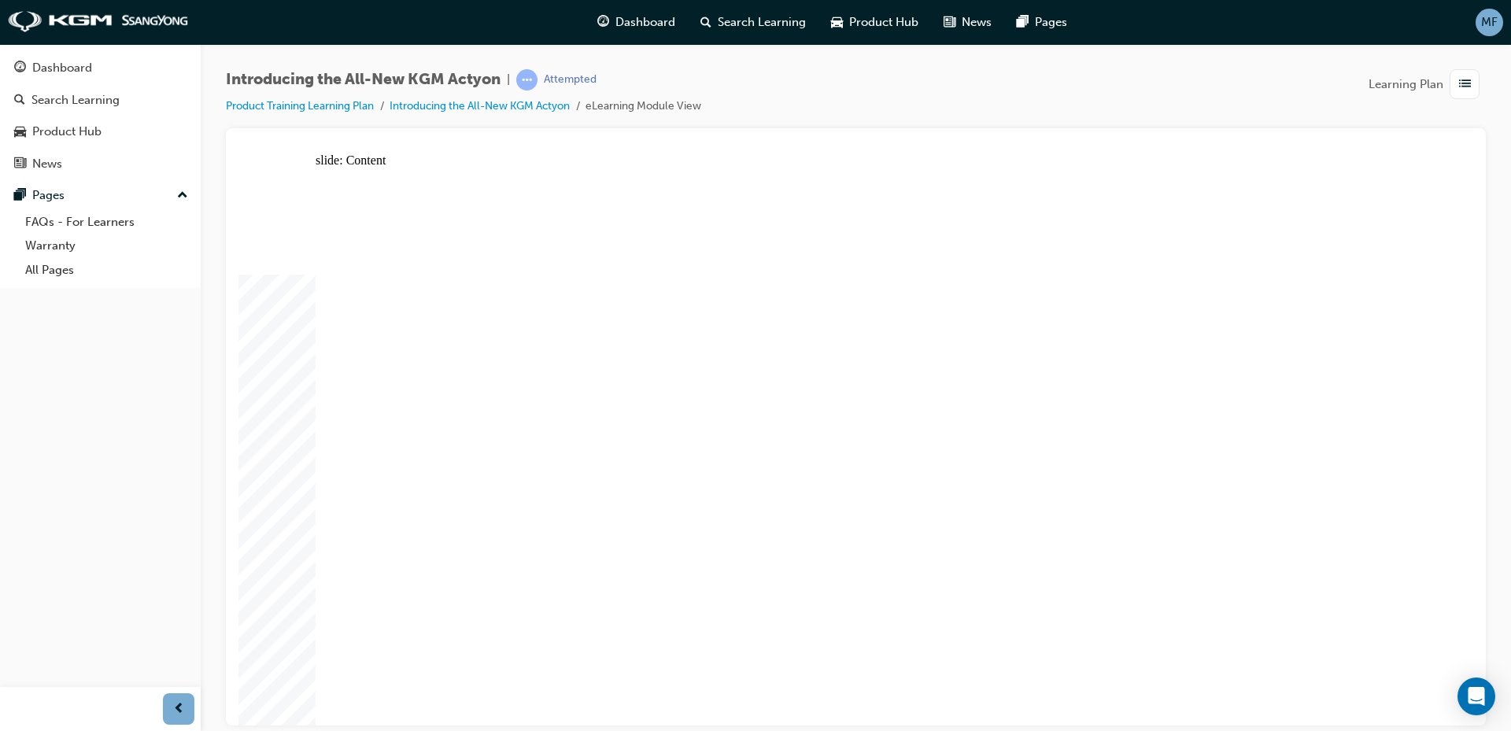
drag, startPoint x: 471, startPoint y: 557, endPoint x: 504, endPoint y: 569, distance: 34.4
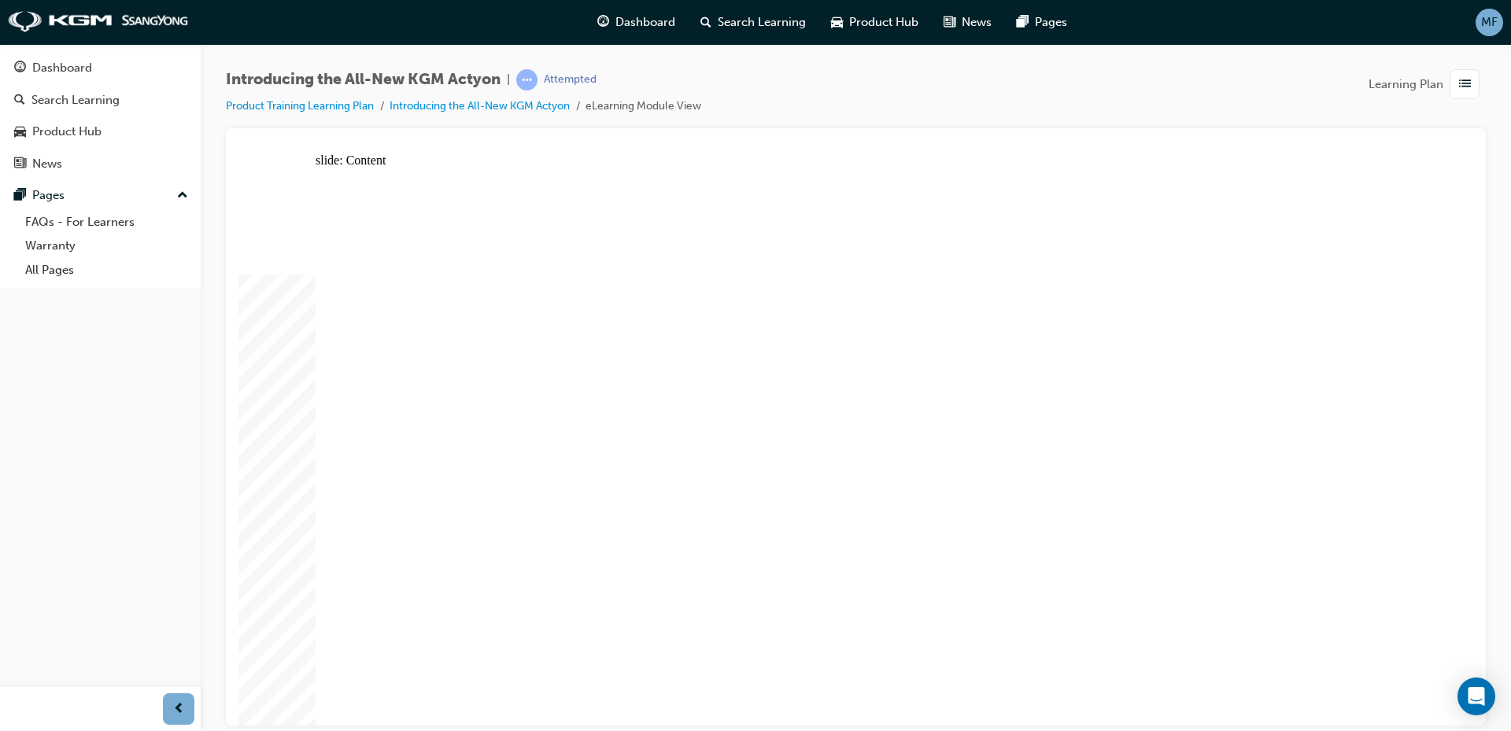
drag, startPoint x: 683, startPoint y: 519, endPoint x: 690, endPoint y: 413, distance: 105.7
drag, startPoint x: 656, startPoint y: 288, endPoint x: 752, endPoint y: 212, distance: 122.2
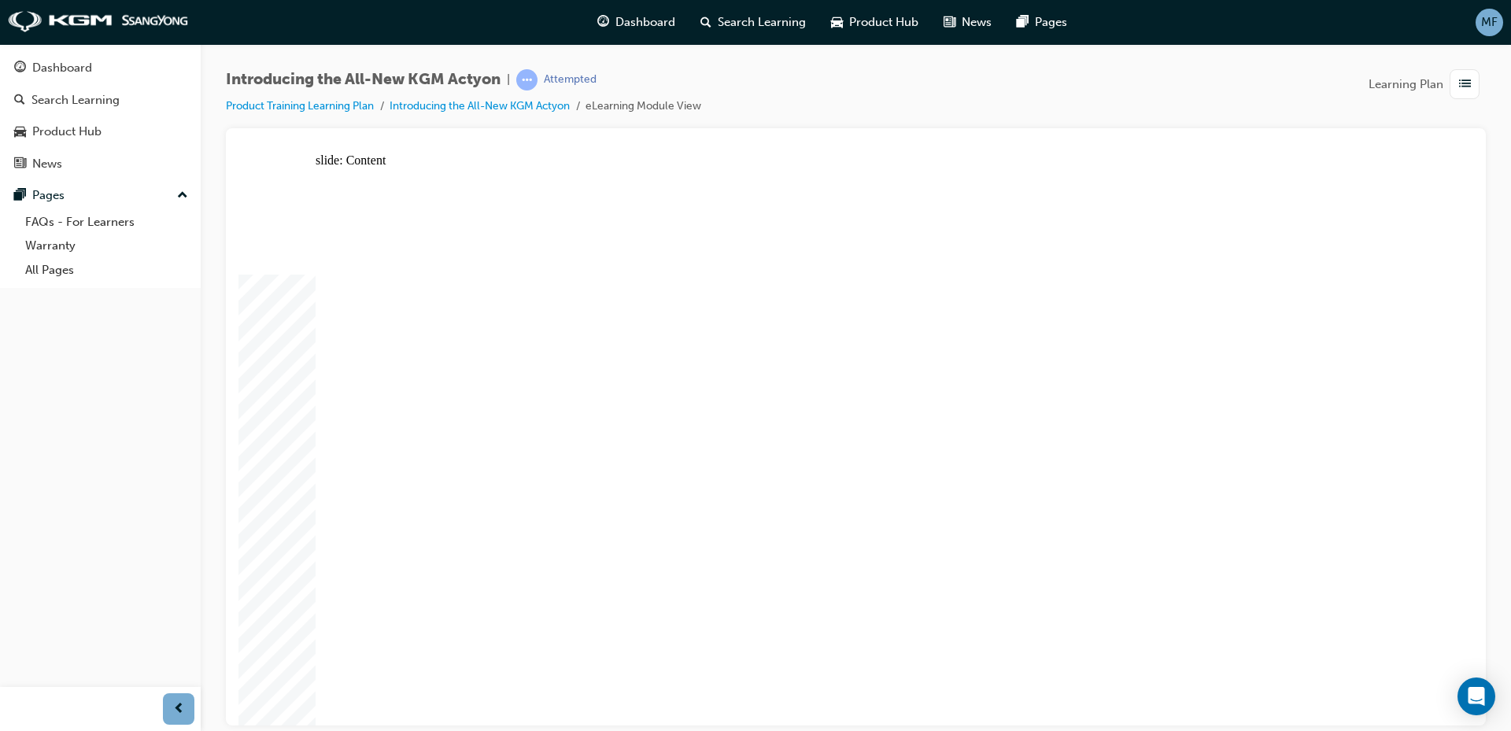
drag, startPoint x: 752, startPoint y: 212, endPoint x: 778, endPoint y: 206, distance: 26.7
drag, startPoint x: 954, startPoint y: 179, endPoint x: 1014, endPoint y: 294, distance: 129.5
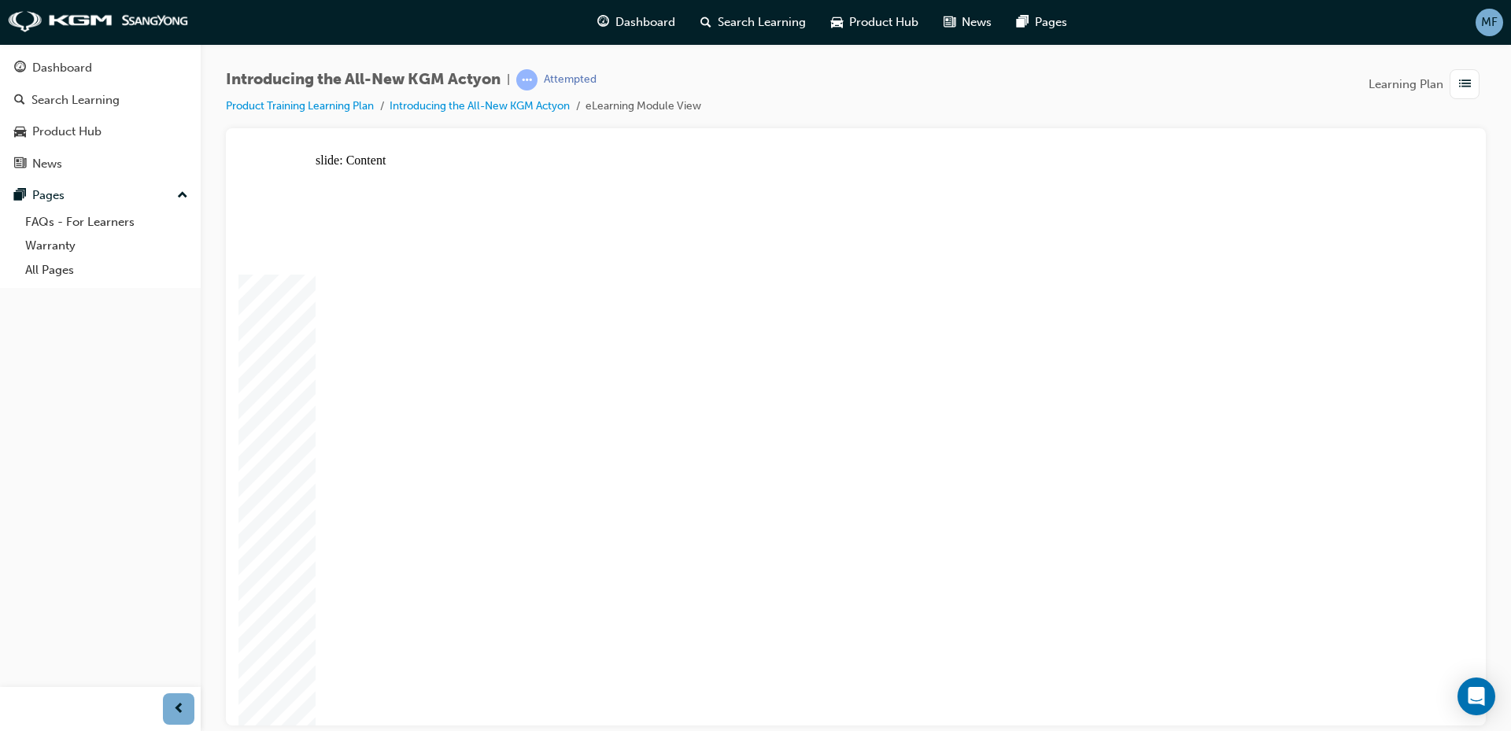
drag, startPoint x: 1027, startPoint y: 349, endPoint x: 1240, endPoint y: 414, distance: 223.0
drag, startPoint x: 1258, startPoint y: 419, endPoint x: 1343, endPoint y: 368, distance: 99.6
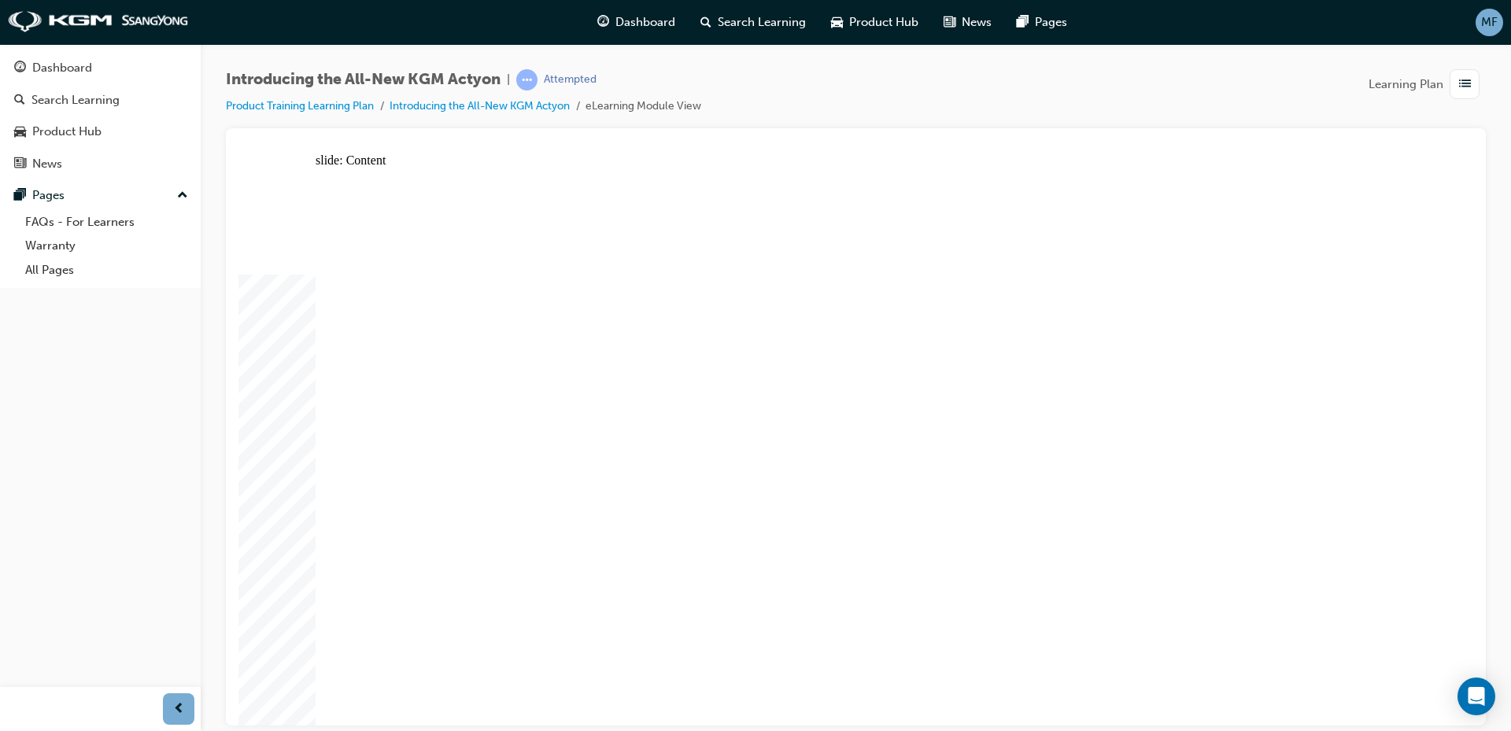
drag, startPoint x: 901, startPoint y: 521, endPoint x: 725, endPoint y: 497, distance: 177.9
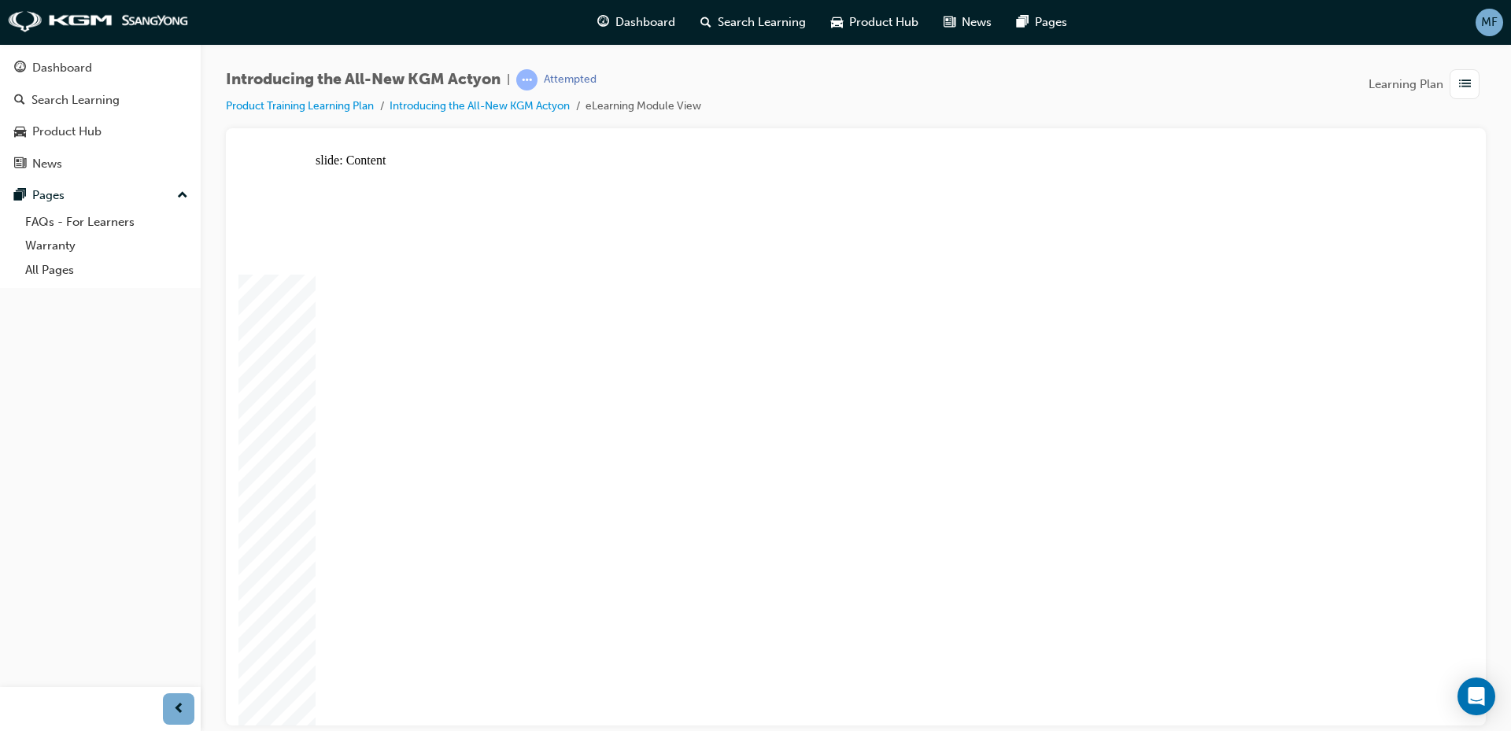
drag, startPoint x: 818, startPoint y: 428, endPoint x: 899, endPoint y: 445, distance: 83.7
drag, startPoint x: 992, startPoint y: 484, endPoint x: 985, endPoint y: 536, distance: 52.3
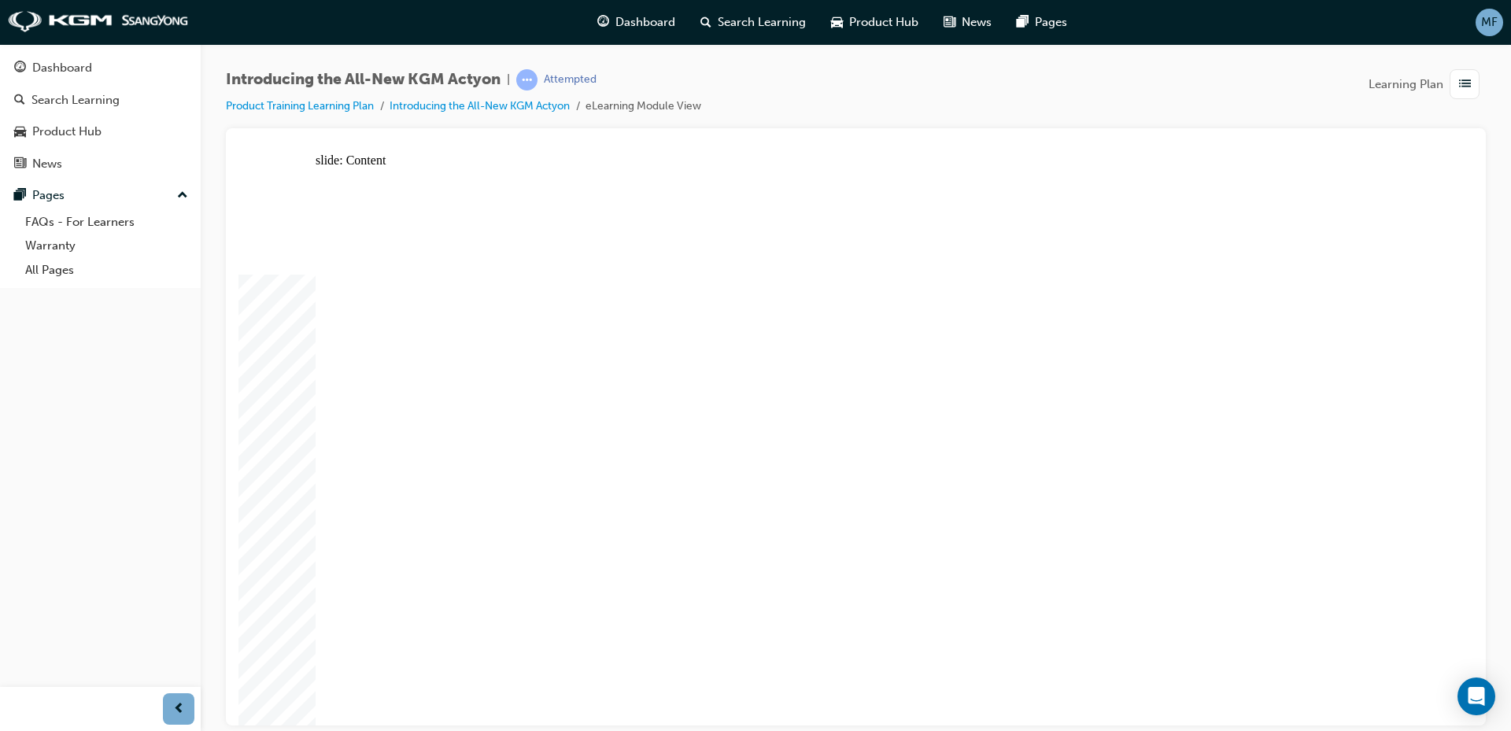
radio input "true"
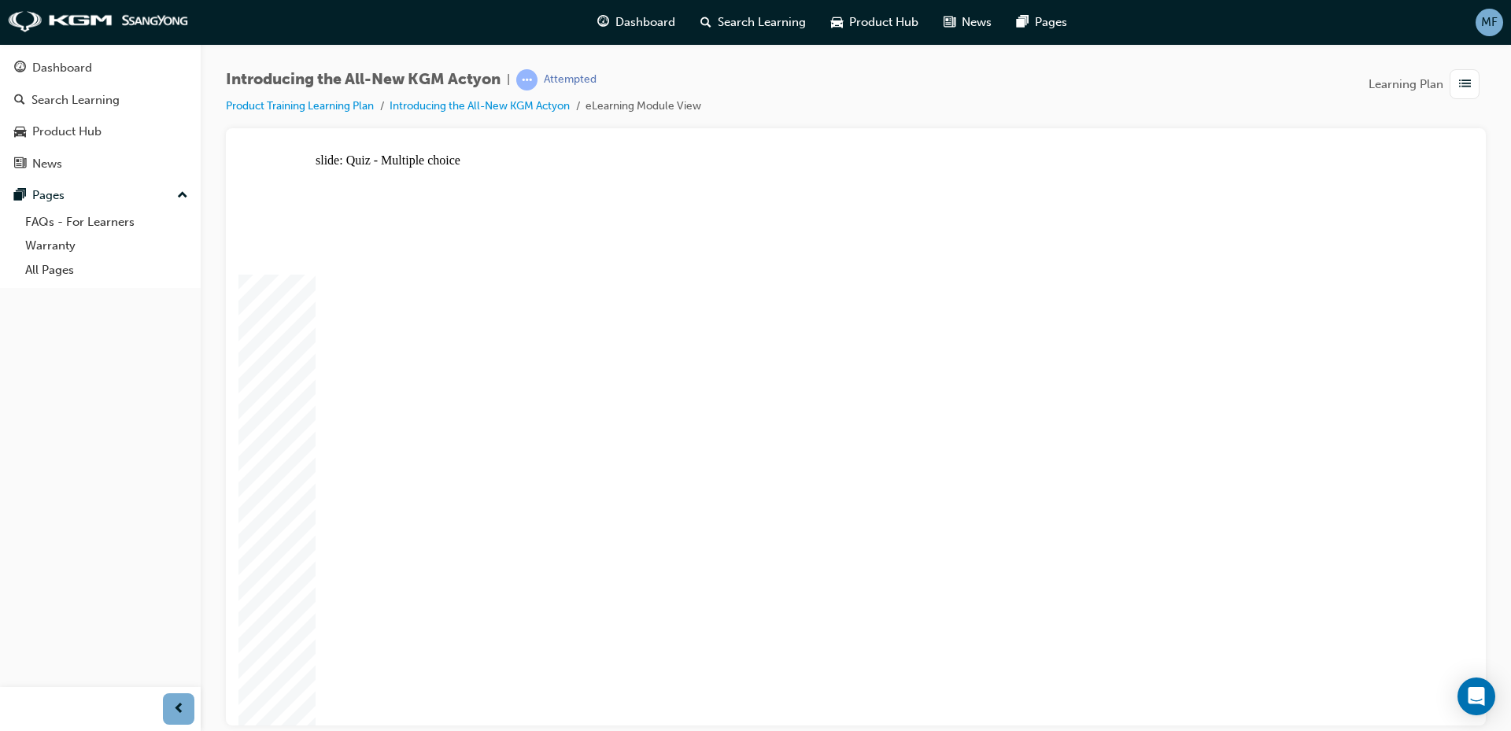
radio input "true"
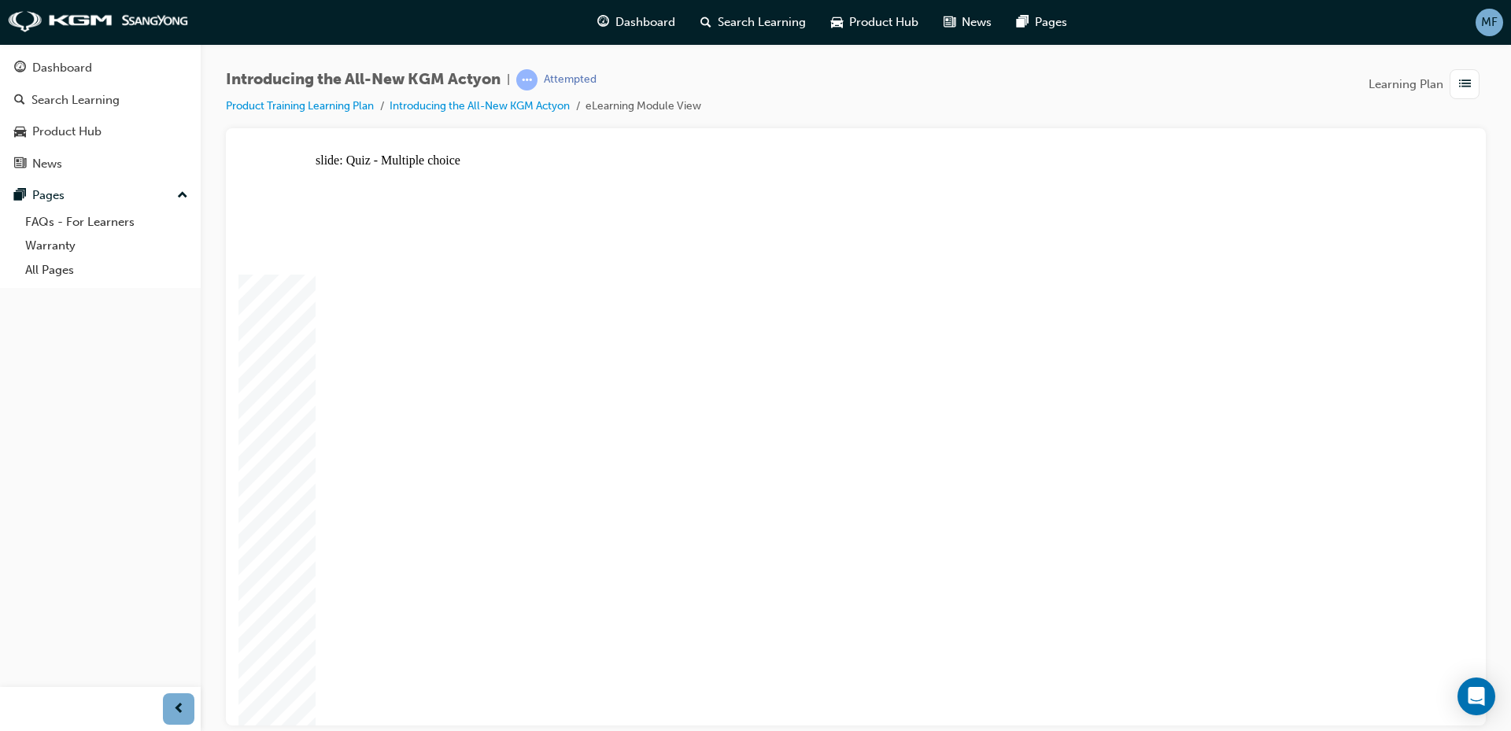
radio input "true"
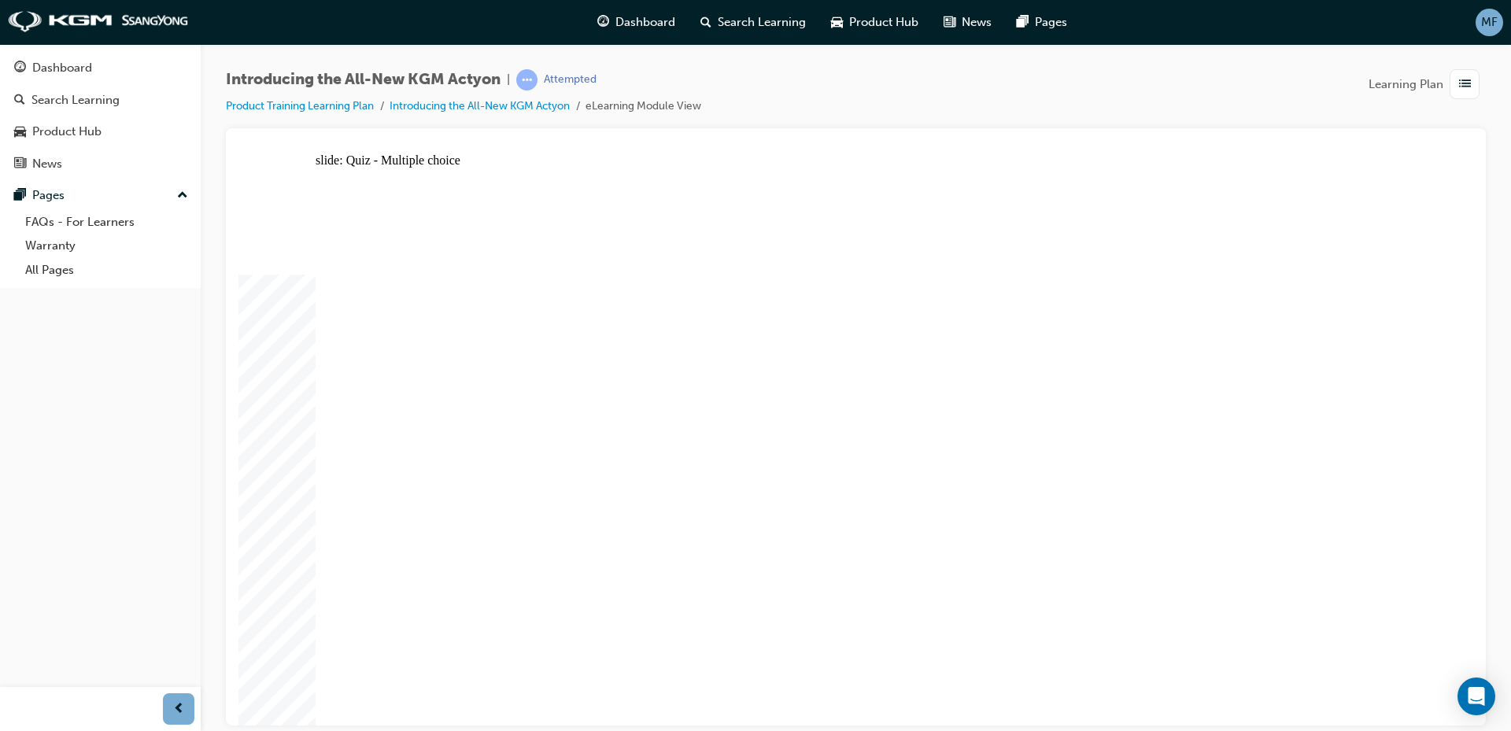
radio input "true"
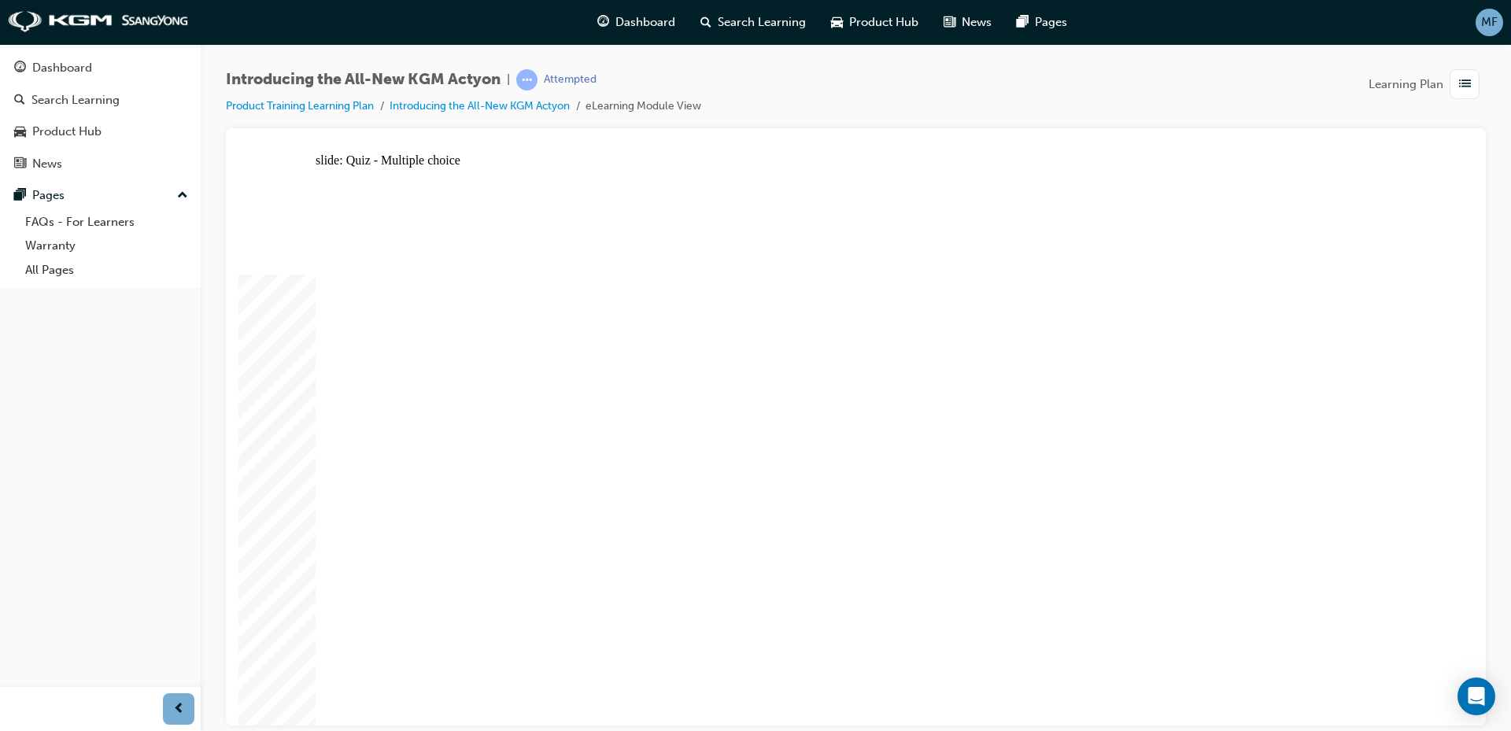
radio input "false"
radio input "true"
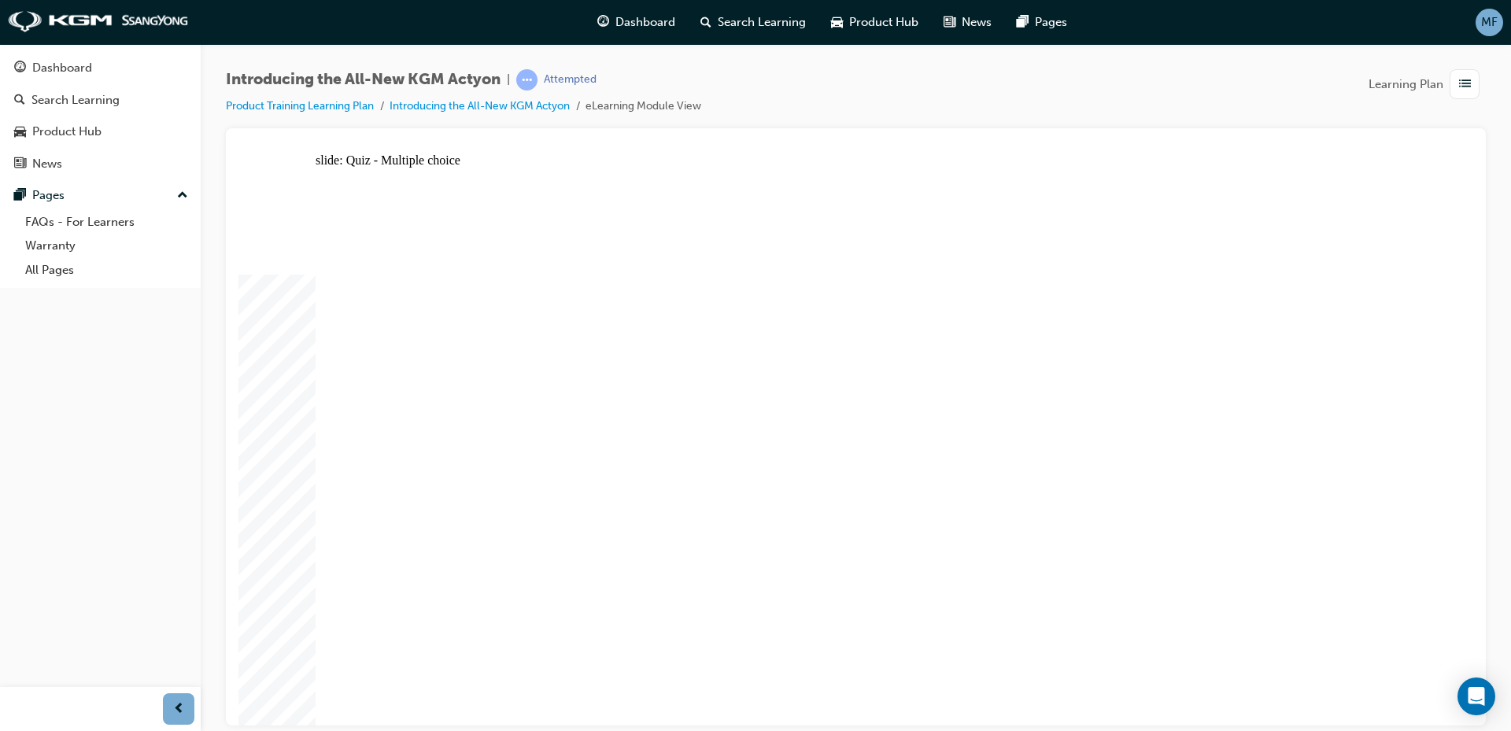
radio input "true"
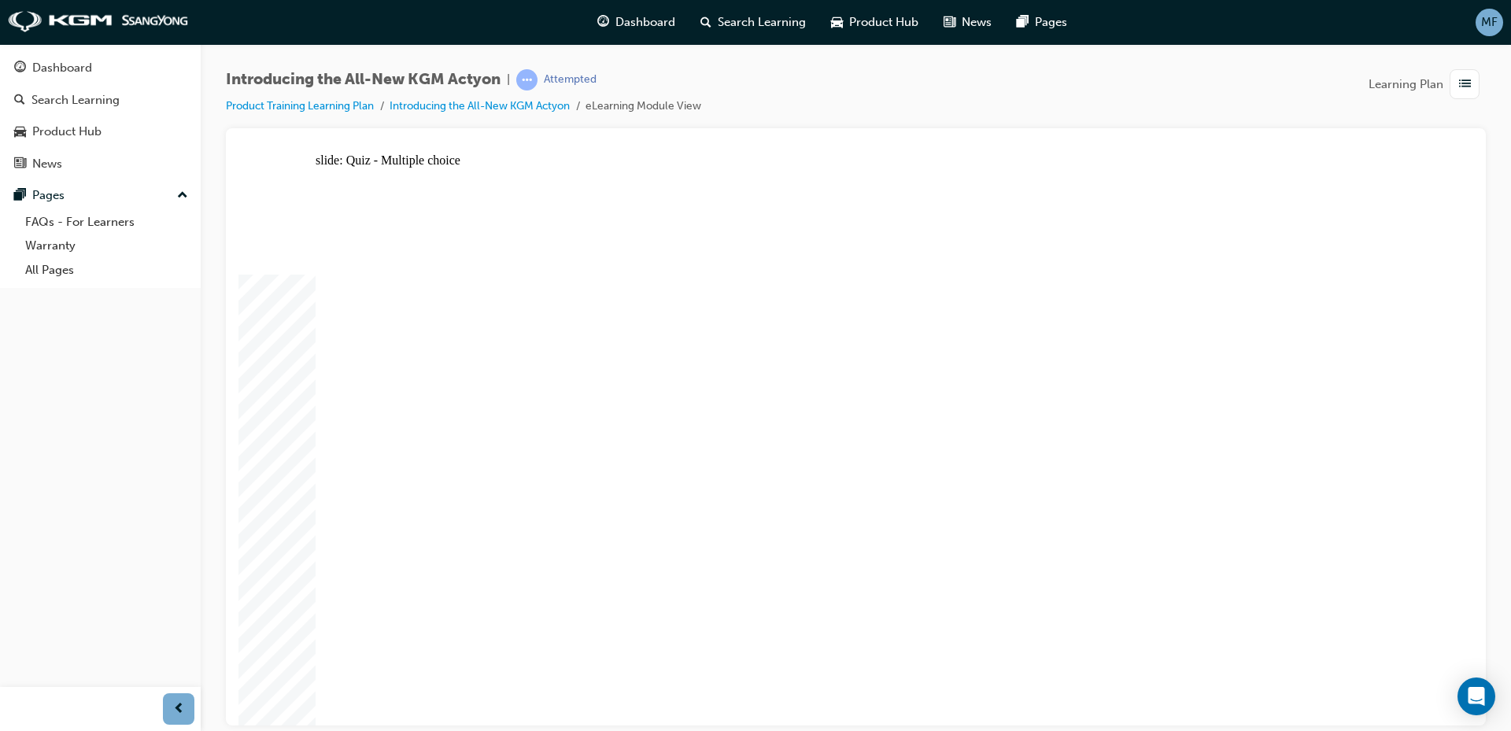
radio input "true"
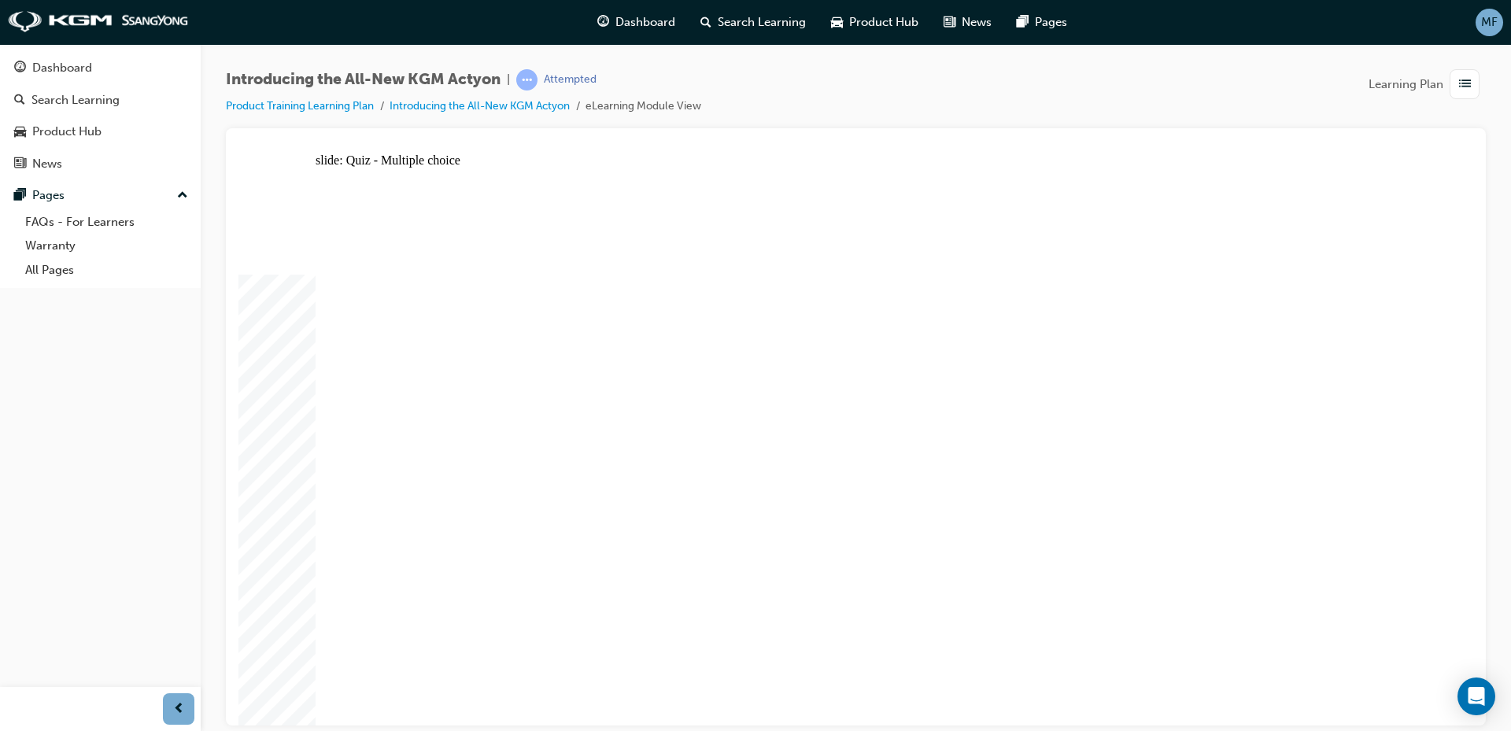
radio input "true"
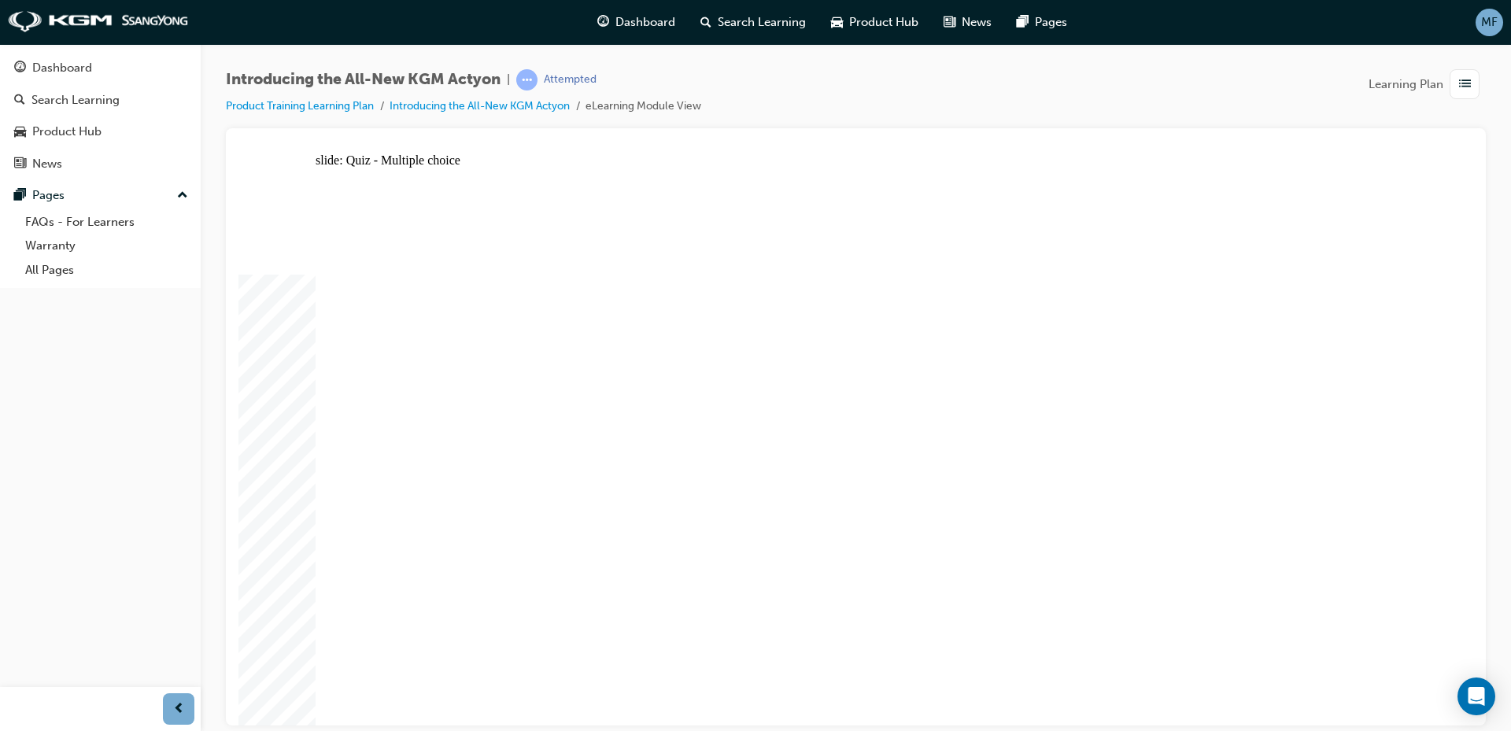
radio input "true"
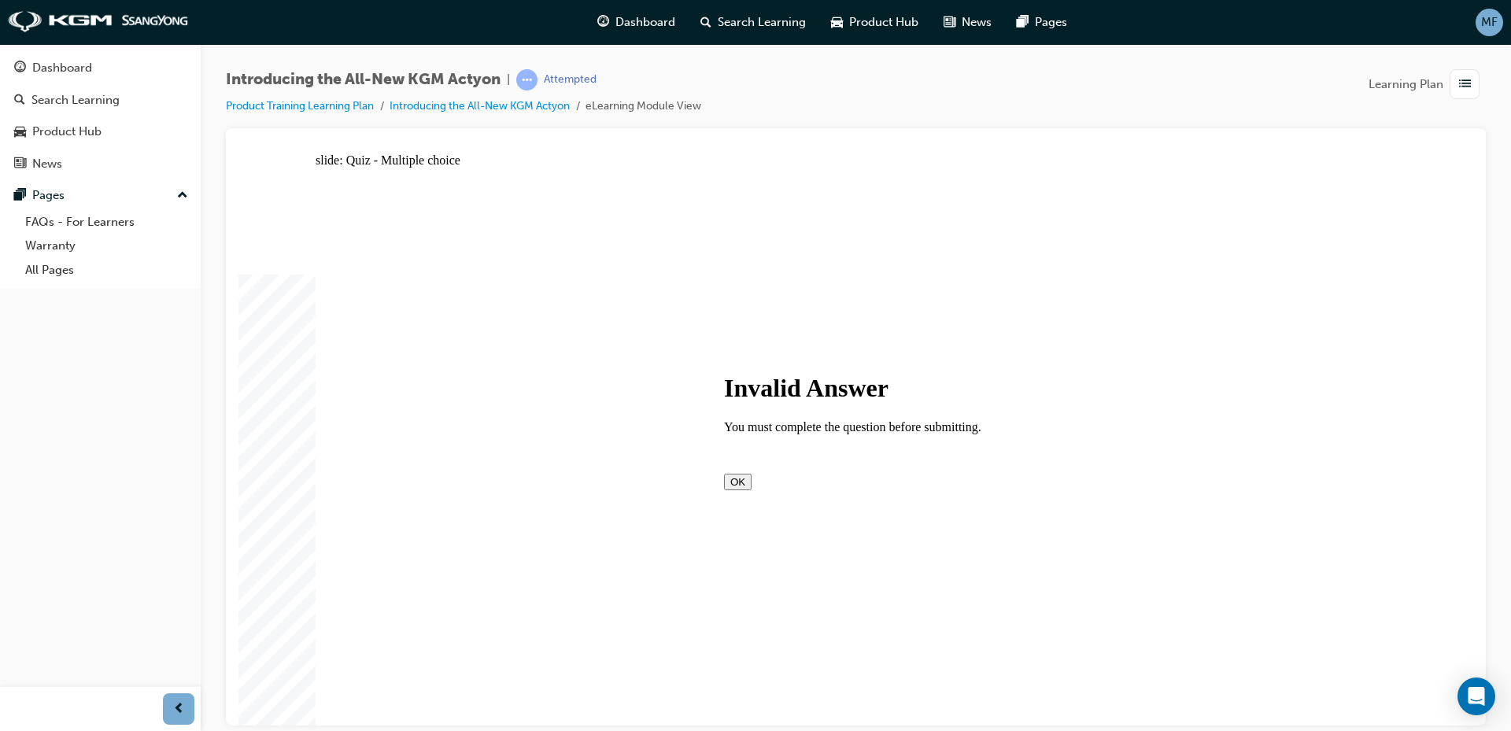
click at [857, 489] on div "Invalid Answer You must complete the question before submitting. OK" at bounding box center [856, 431] width 264 height 116
click at [752, 485] on button "OK" at bounding box center [738, 481] width 28 height 17
radio input "true"
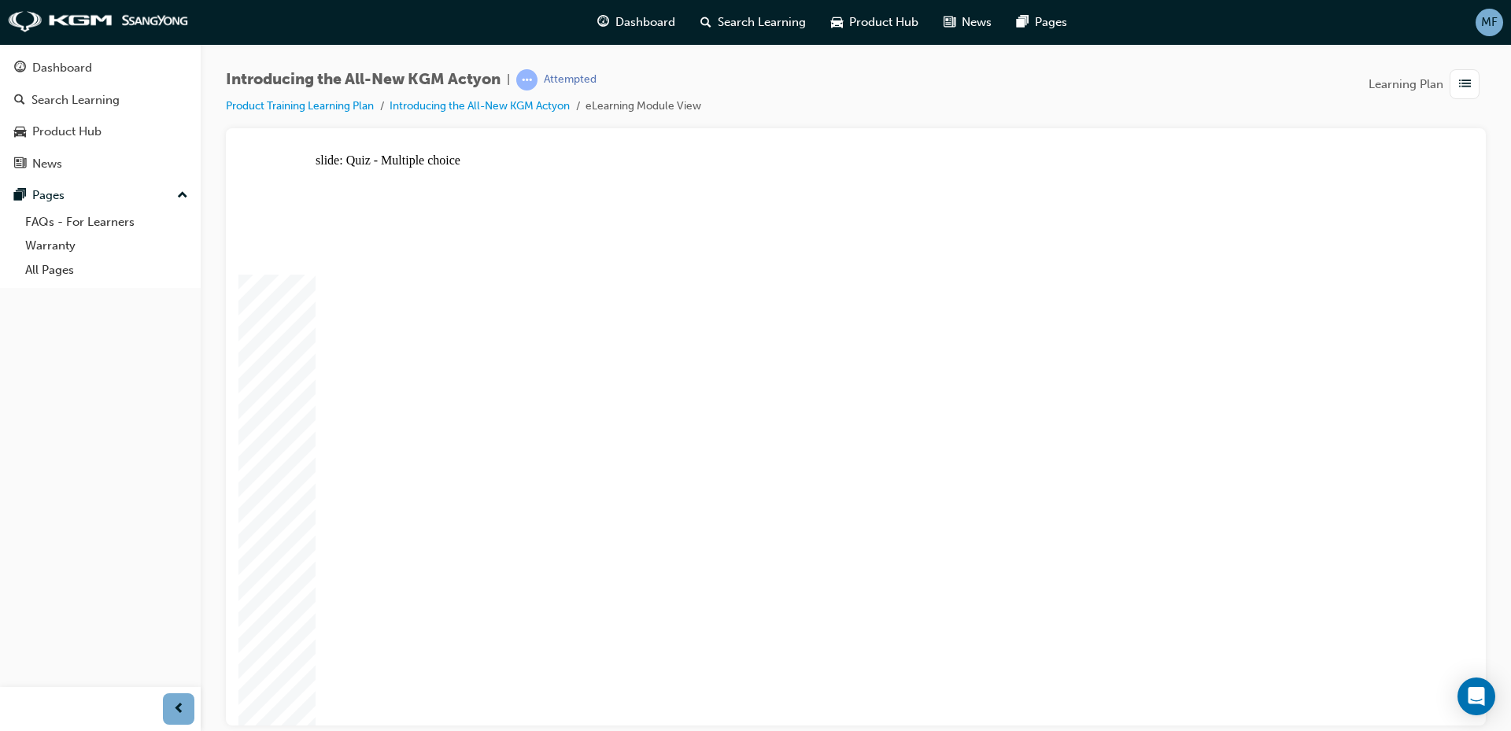
radio input "true"
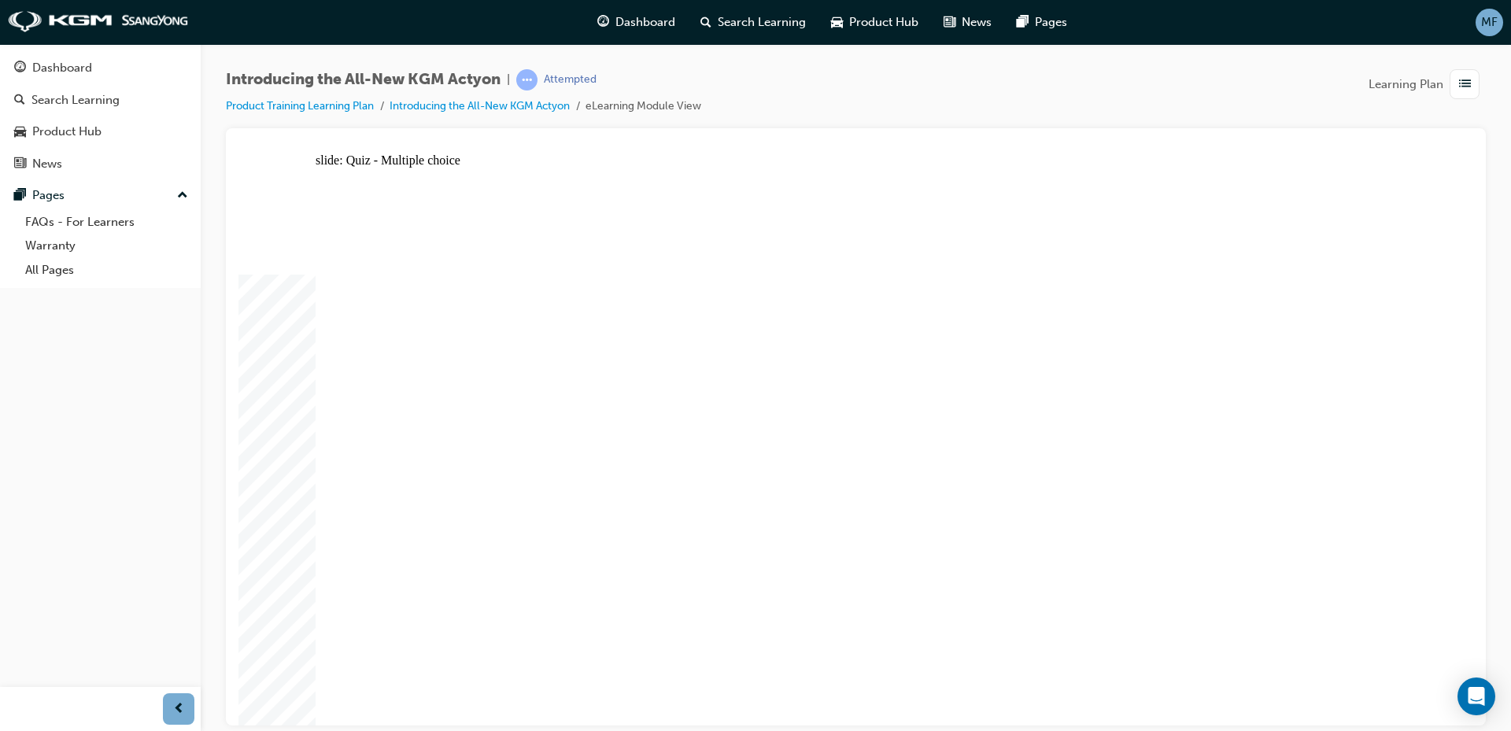
radio input "true"
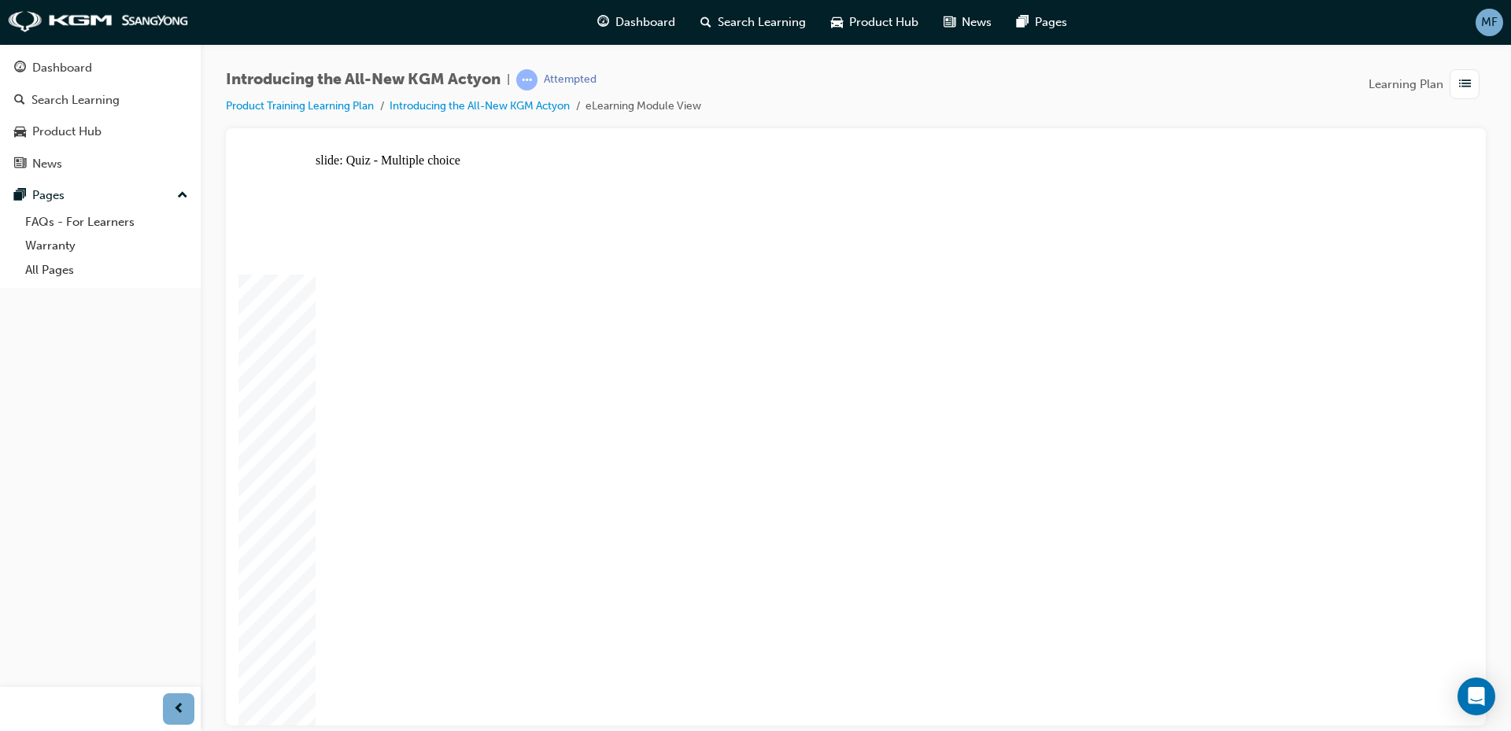
radio input "true"
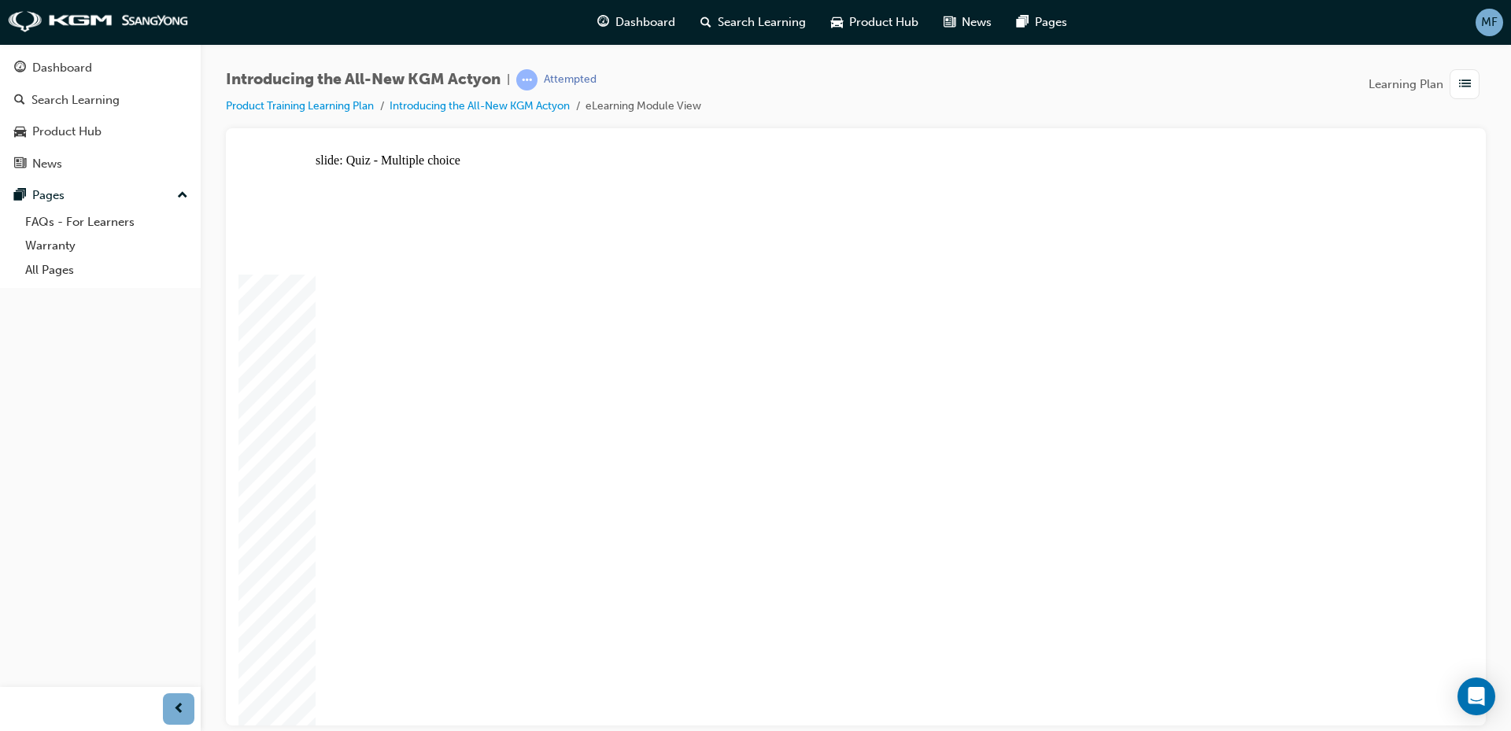
radio input "true"
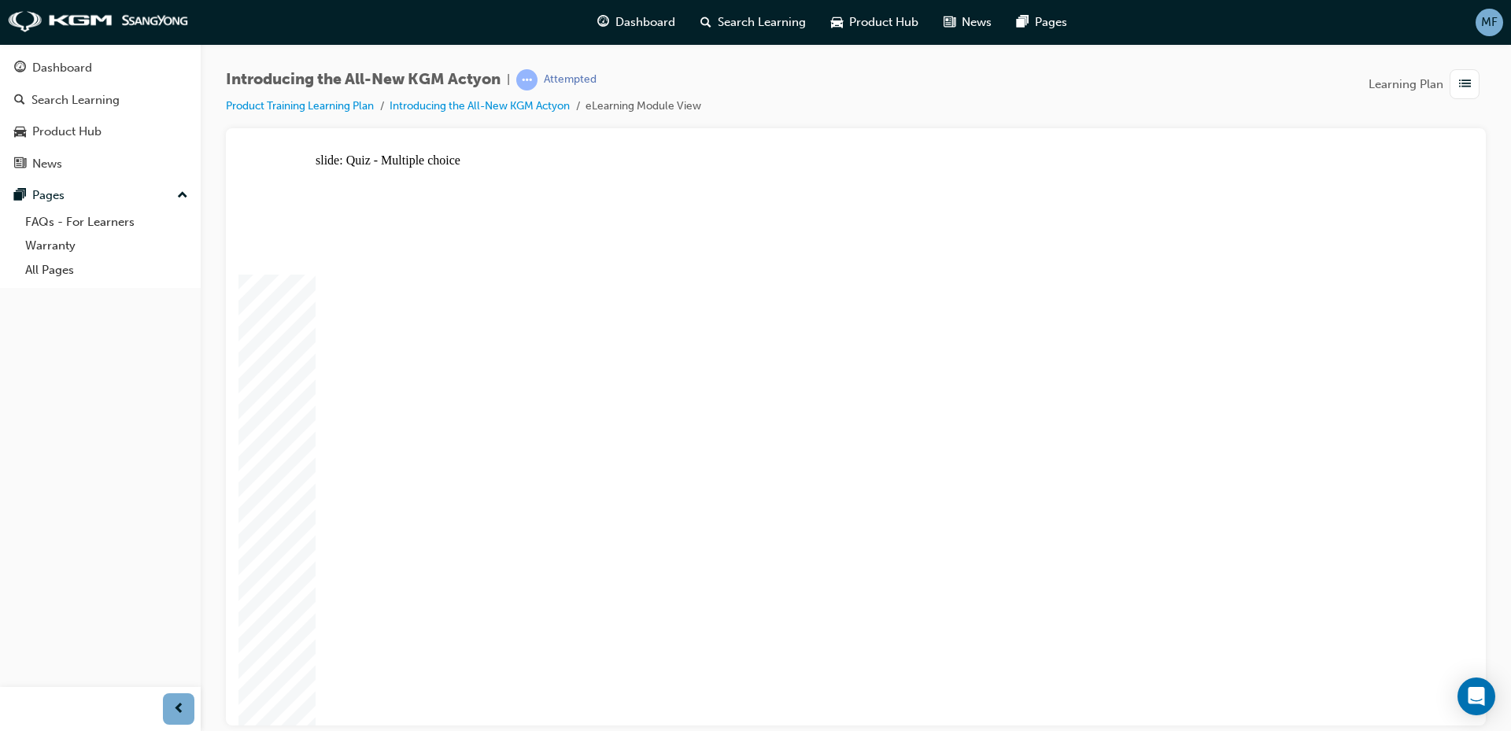
radio input "true"
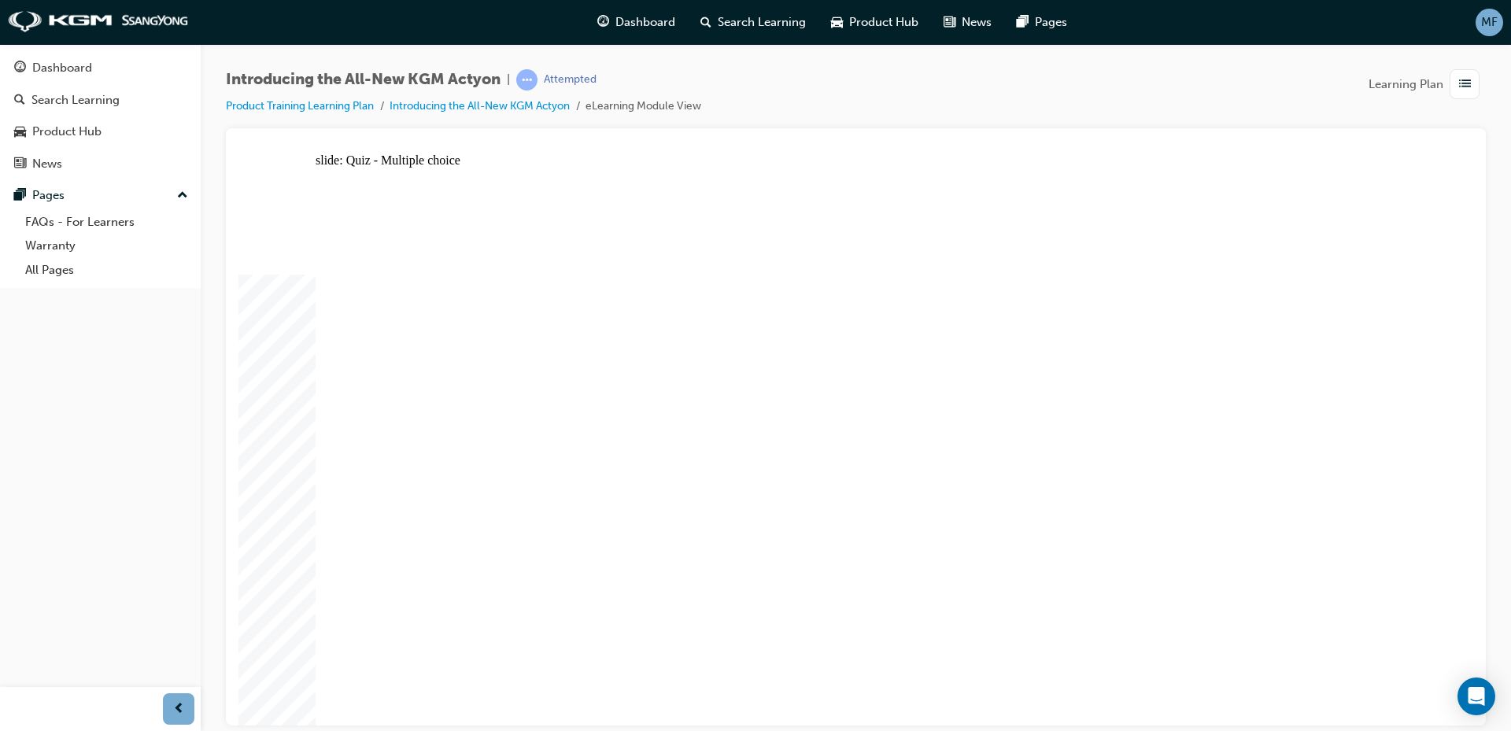
radio input "true"
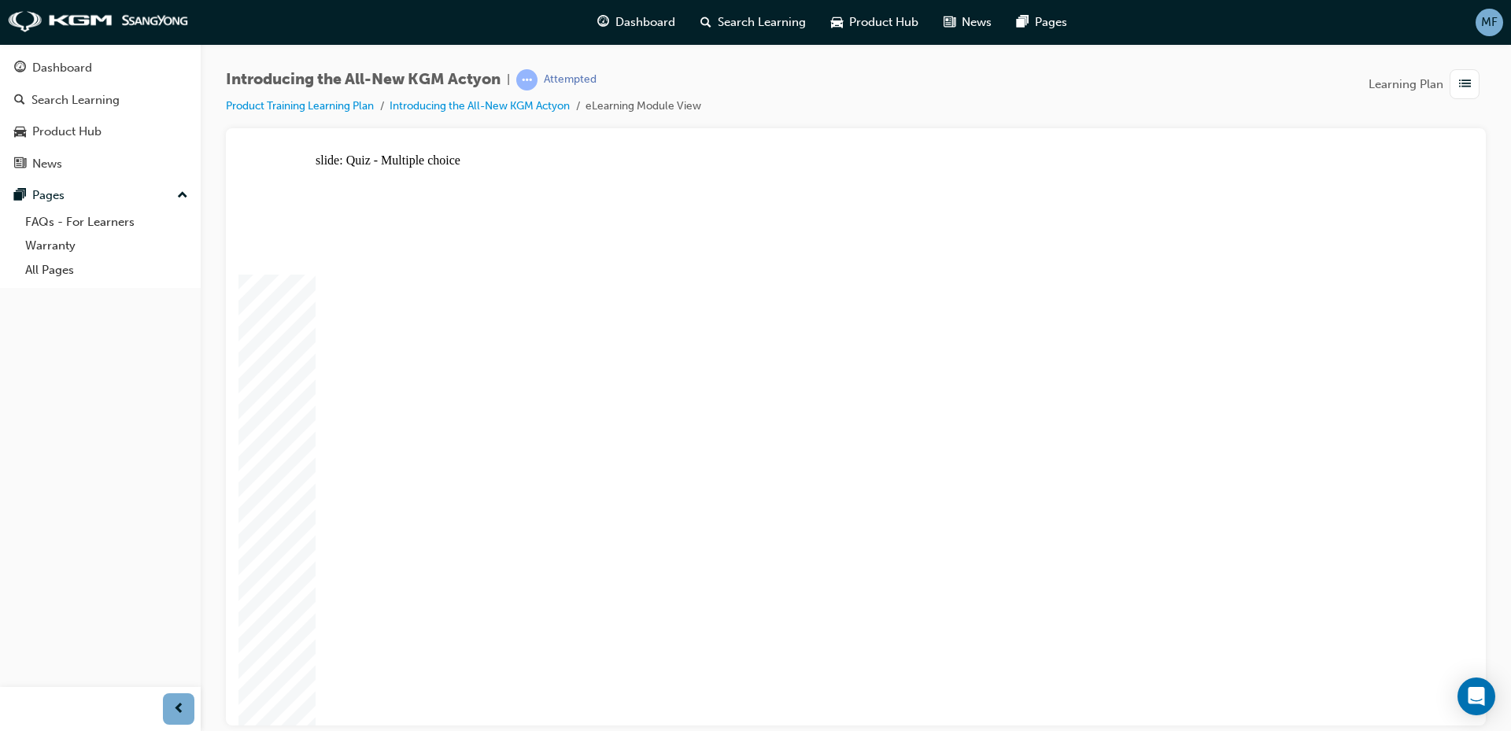
radio input "true"
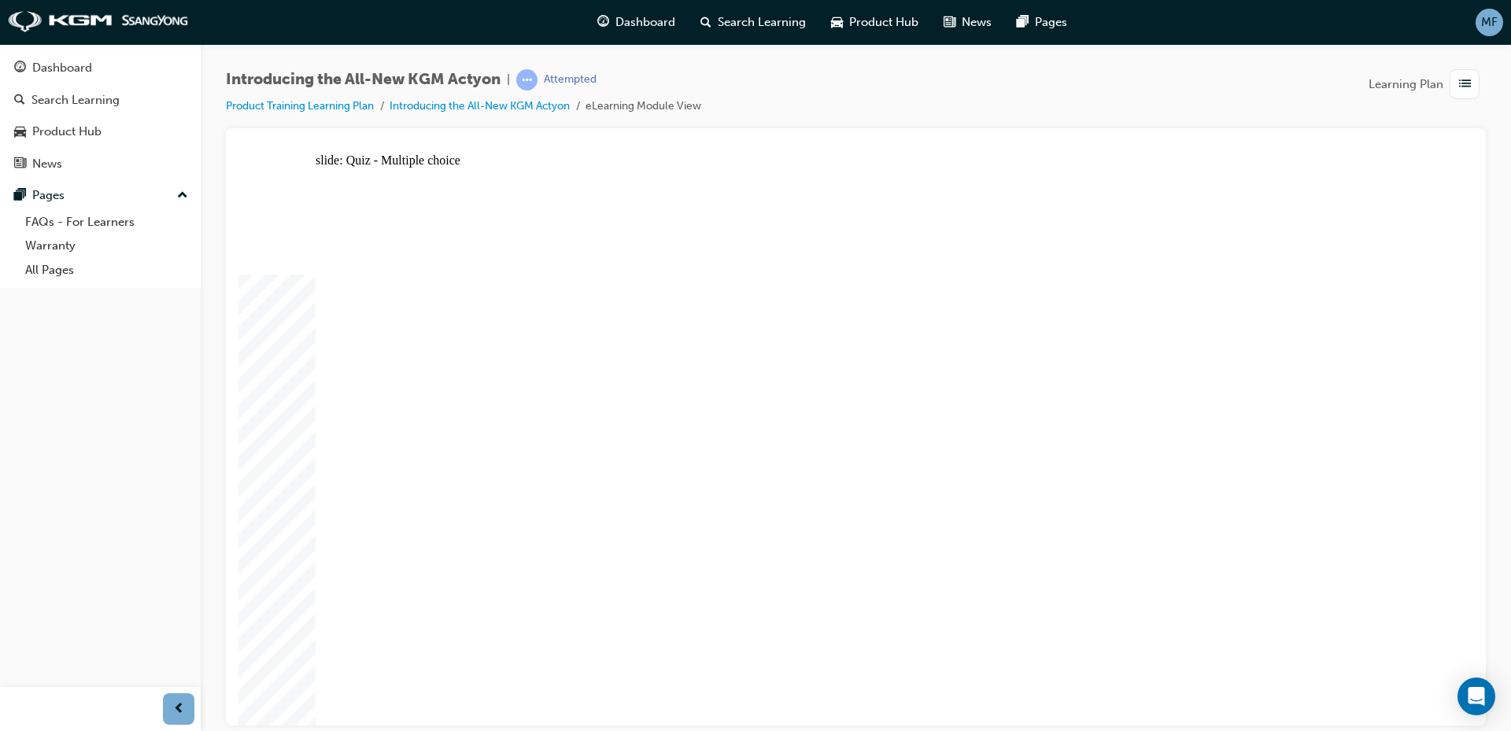
radio input "true"
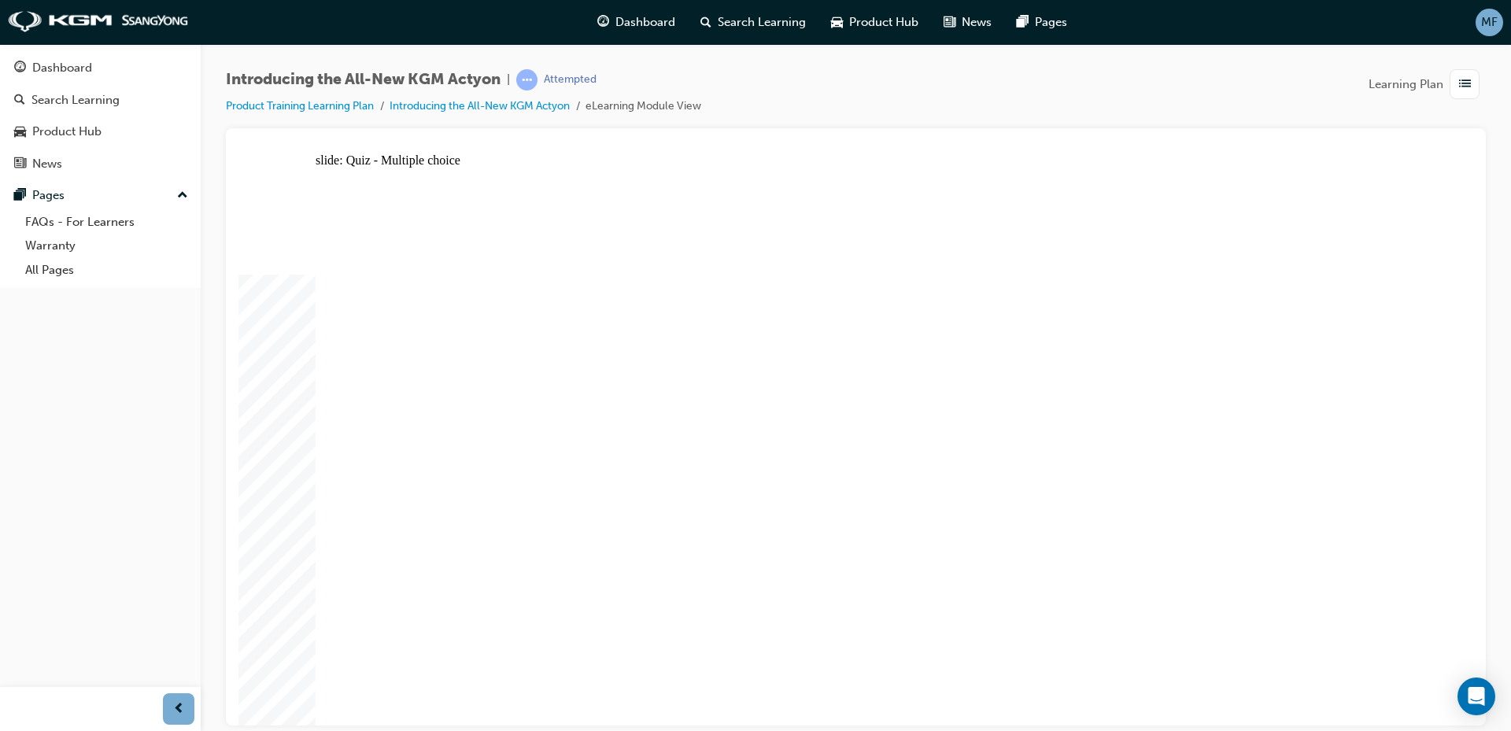
radio input "true"
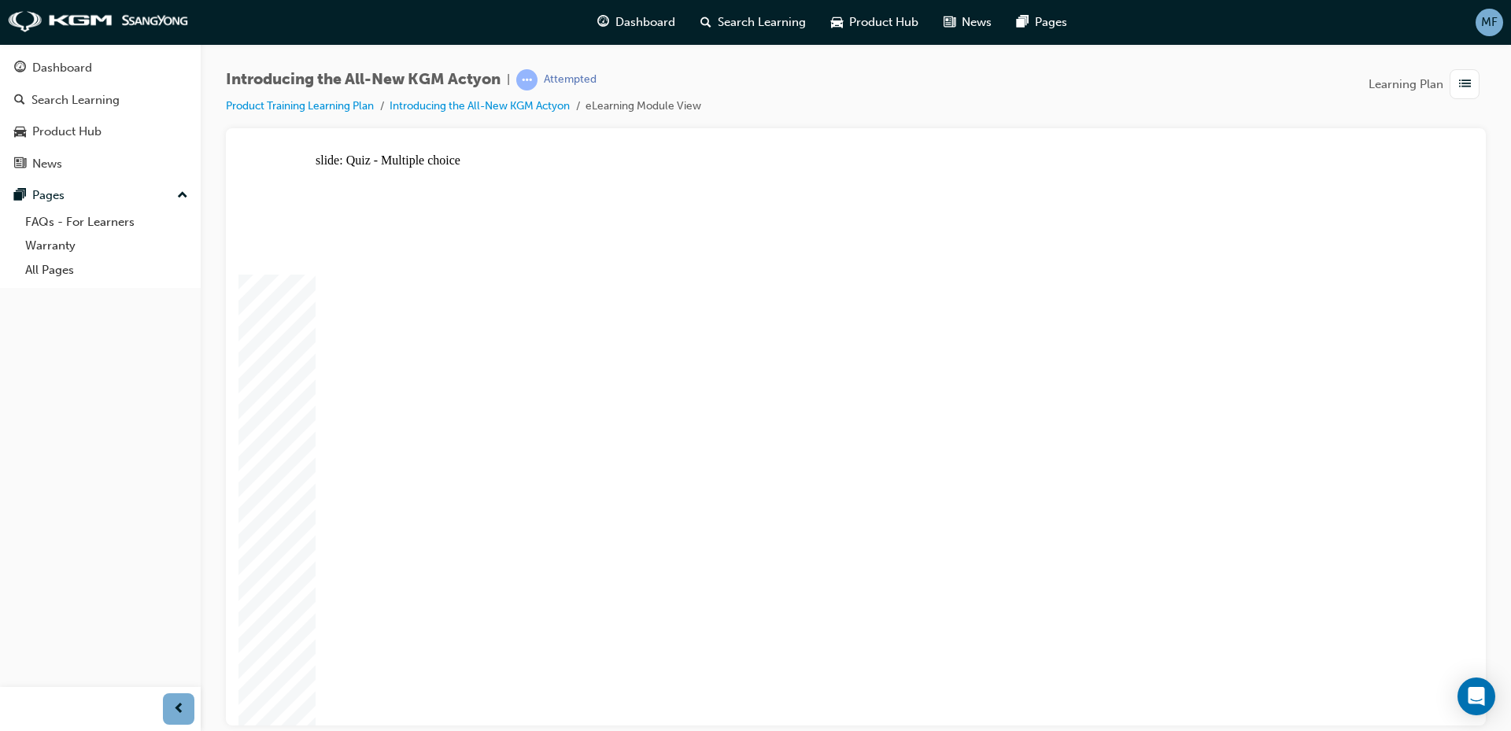
radio input "true"
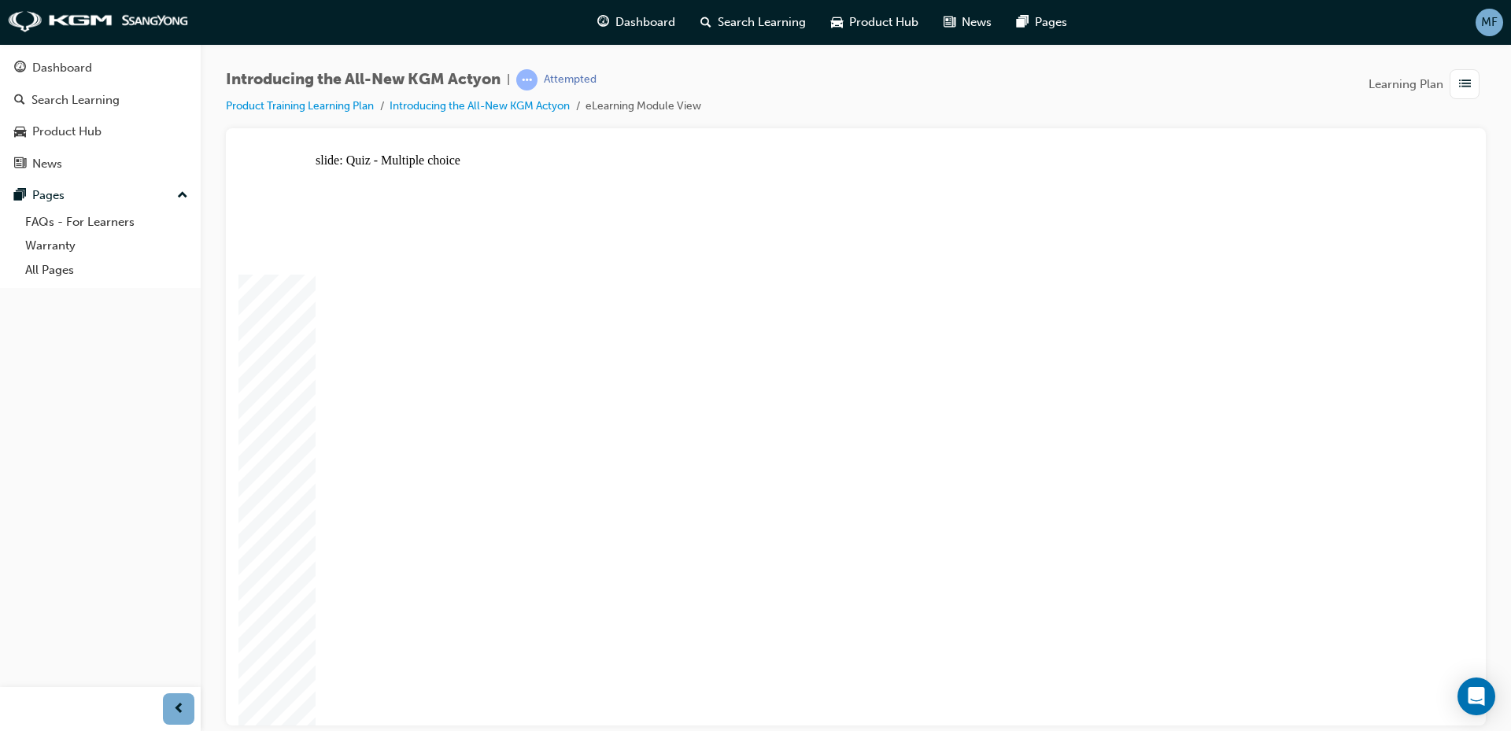
radio input "true"
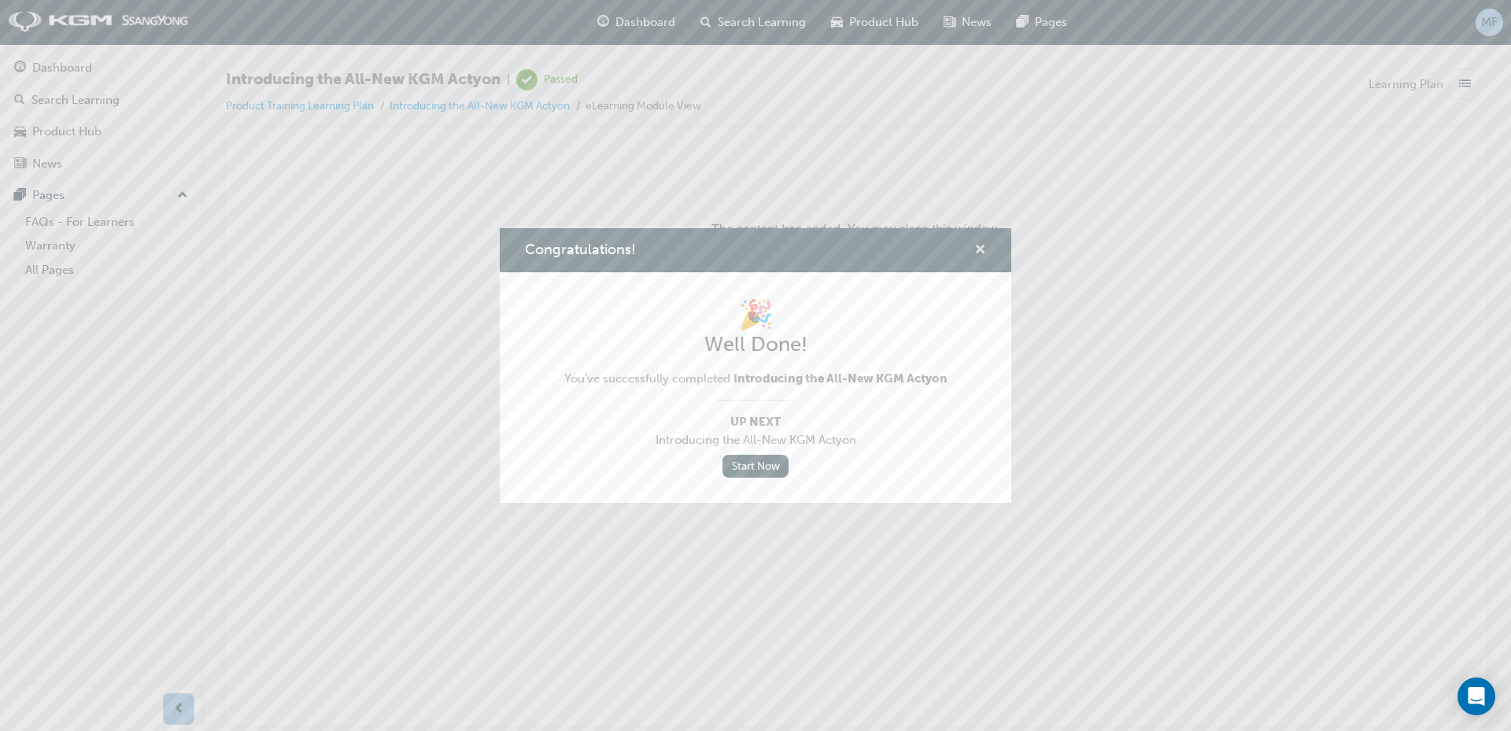
click at [977, 244] on span "cross-icon" at bounding box center [980, 251] width 12 height 14
